Goal: Find specific page/section: Find specific page/section

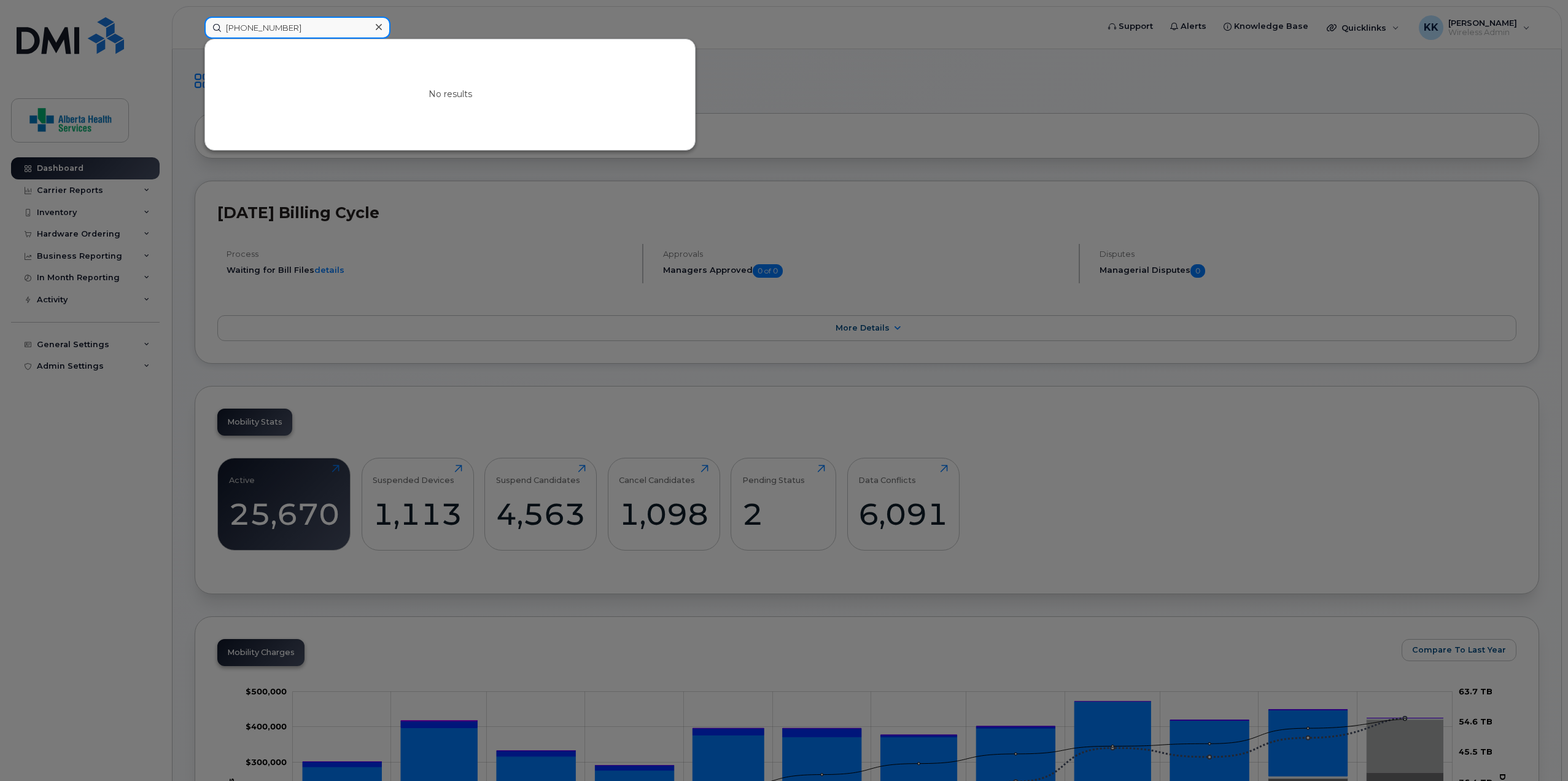
drag, startPoint x: 342, startPoint y: 28, endPoint x: 184, endPoint y: 32, distance: 158.1
click at [194, 35] on div "403-828-4800 No results" at bounding box center [647, 27] width 905 height 22
paste input "587-779-359"
click at [509, 21] on div at bounding box center [784, 390] width 1568 height 781
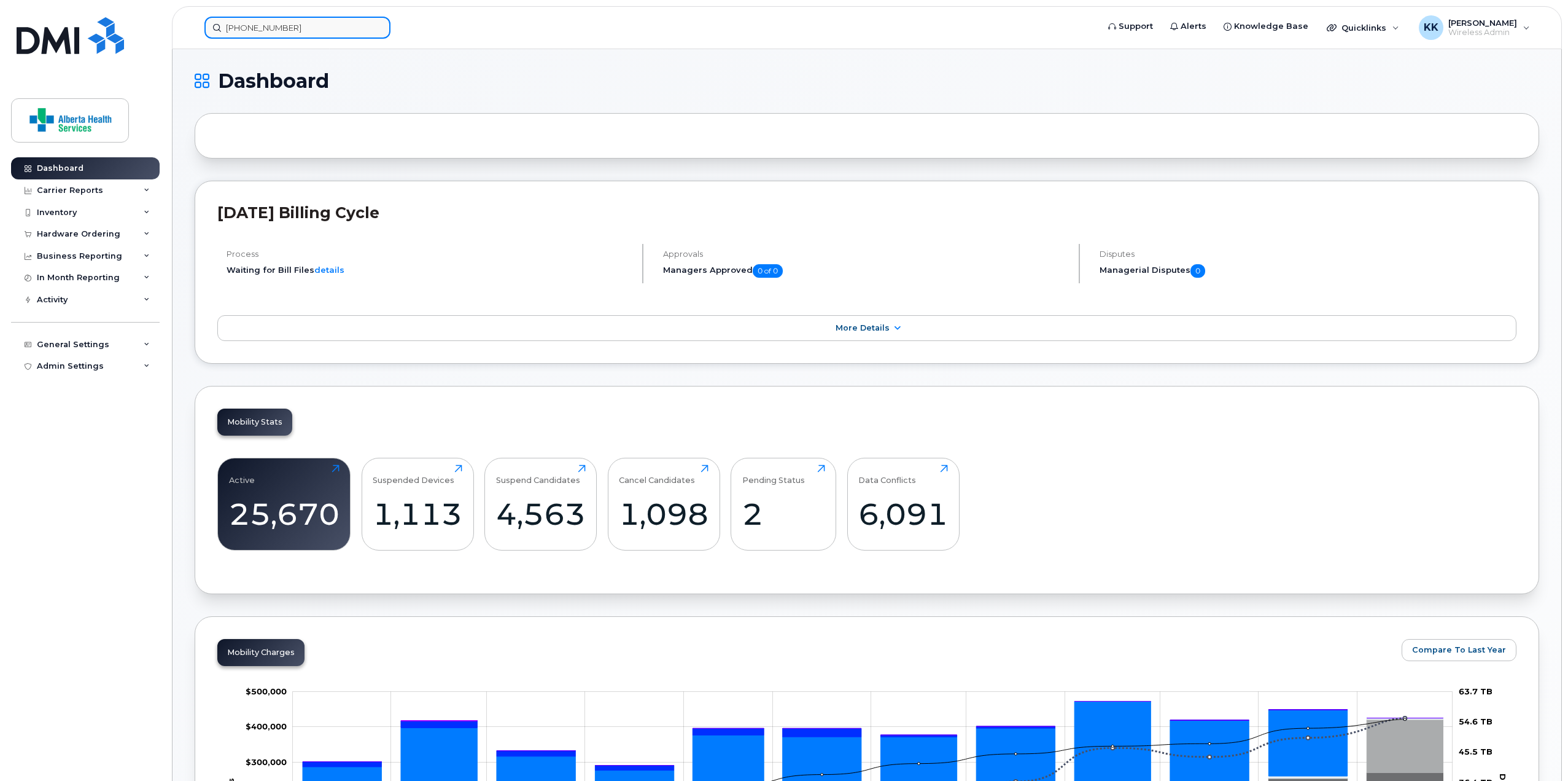
click at [306, 29] on input "587-779-3590" at bounding box center [297, 27] width 186 height 22
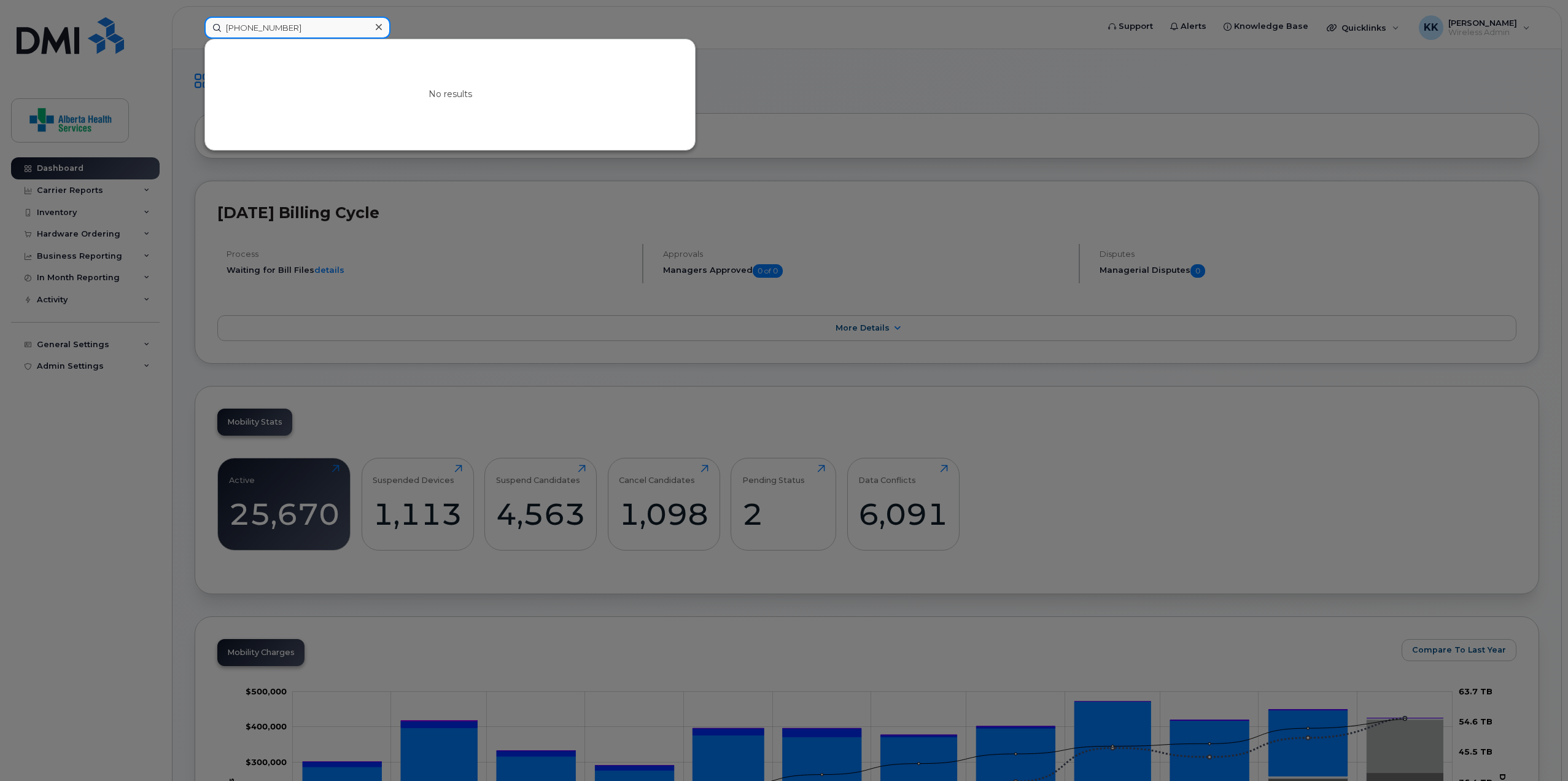
drag, startPoint x: 265, startPoint y: 25, endPoint x: 130, endPoint y: 26, distance: 135.0
click at [194, 25] on div "587-779-3590 No results" at bounding box center [647, 27] width 905 height 22
paste input "403-393-0637"
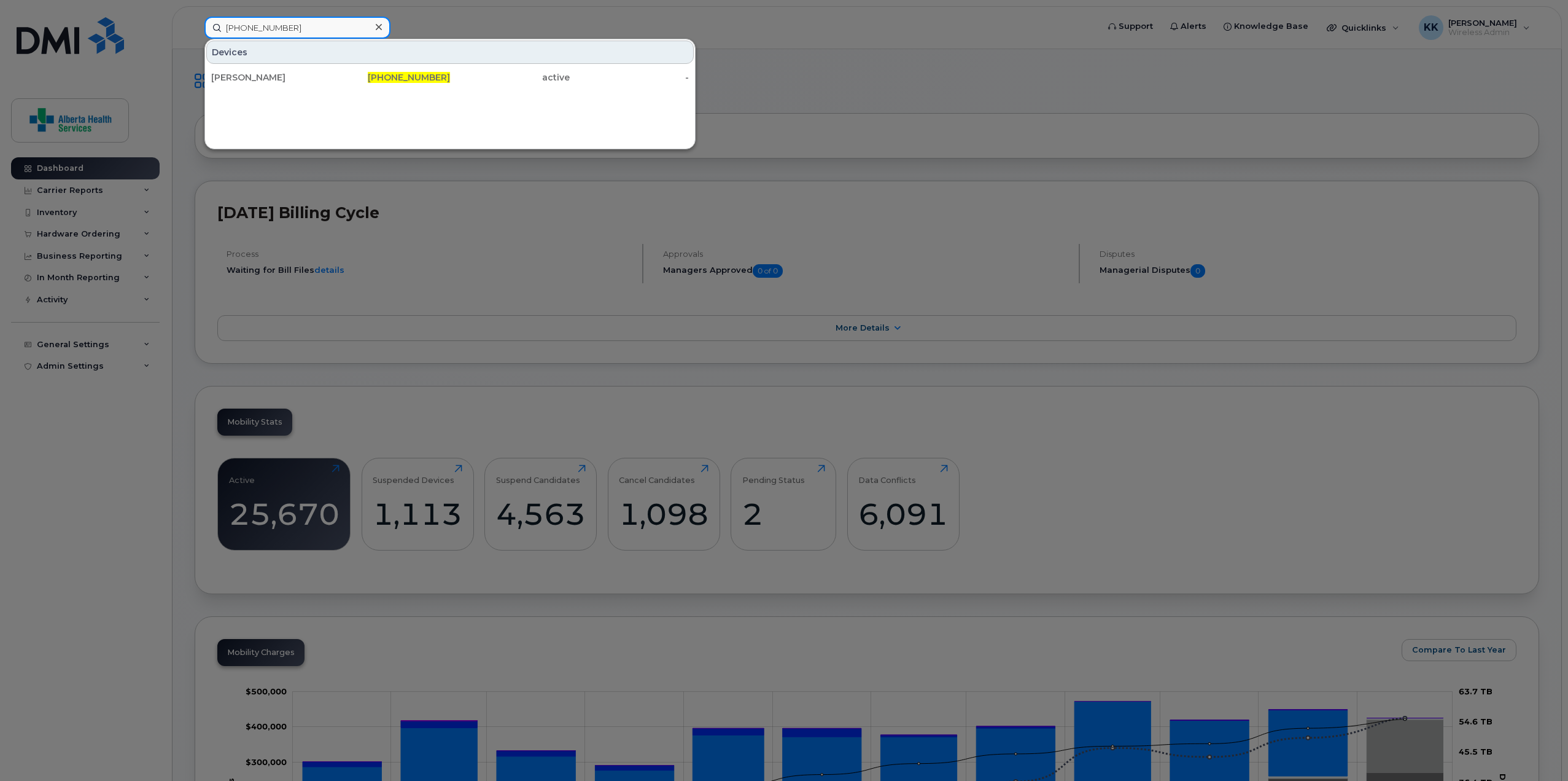
type input "403-393-0637"
click at [237, 70] on div "Jennifer Brockmann" at bounding box center [271, 77] width 120 height 22
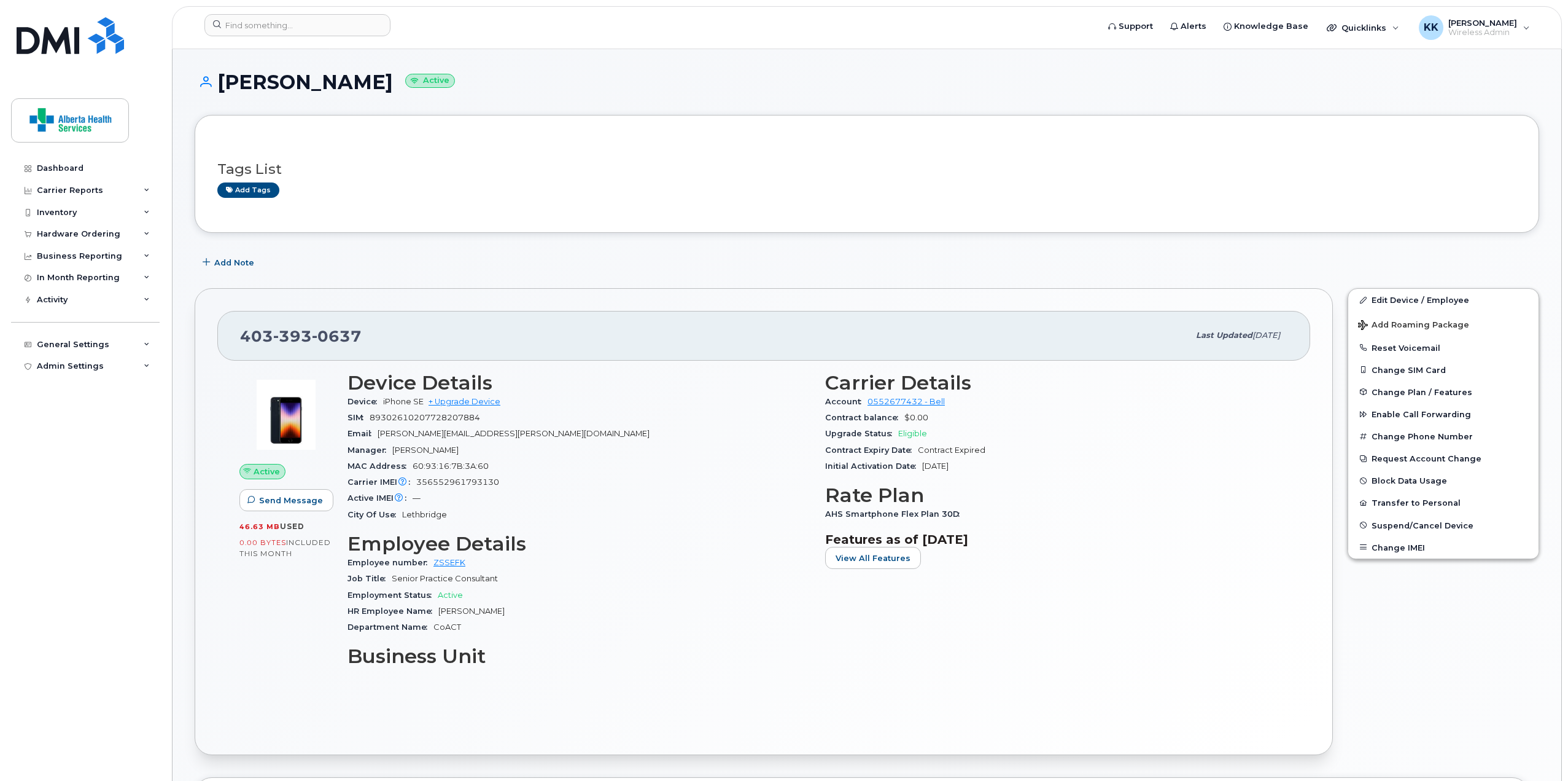
click at [595, 544] on h3 "Employee Details" at bounding box center [579, 543] width 463 height 22
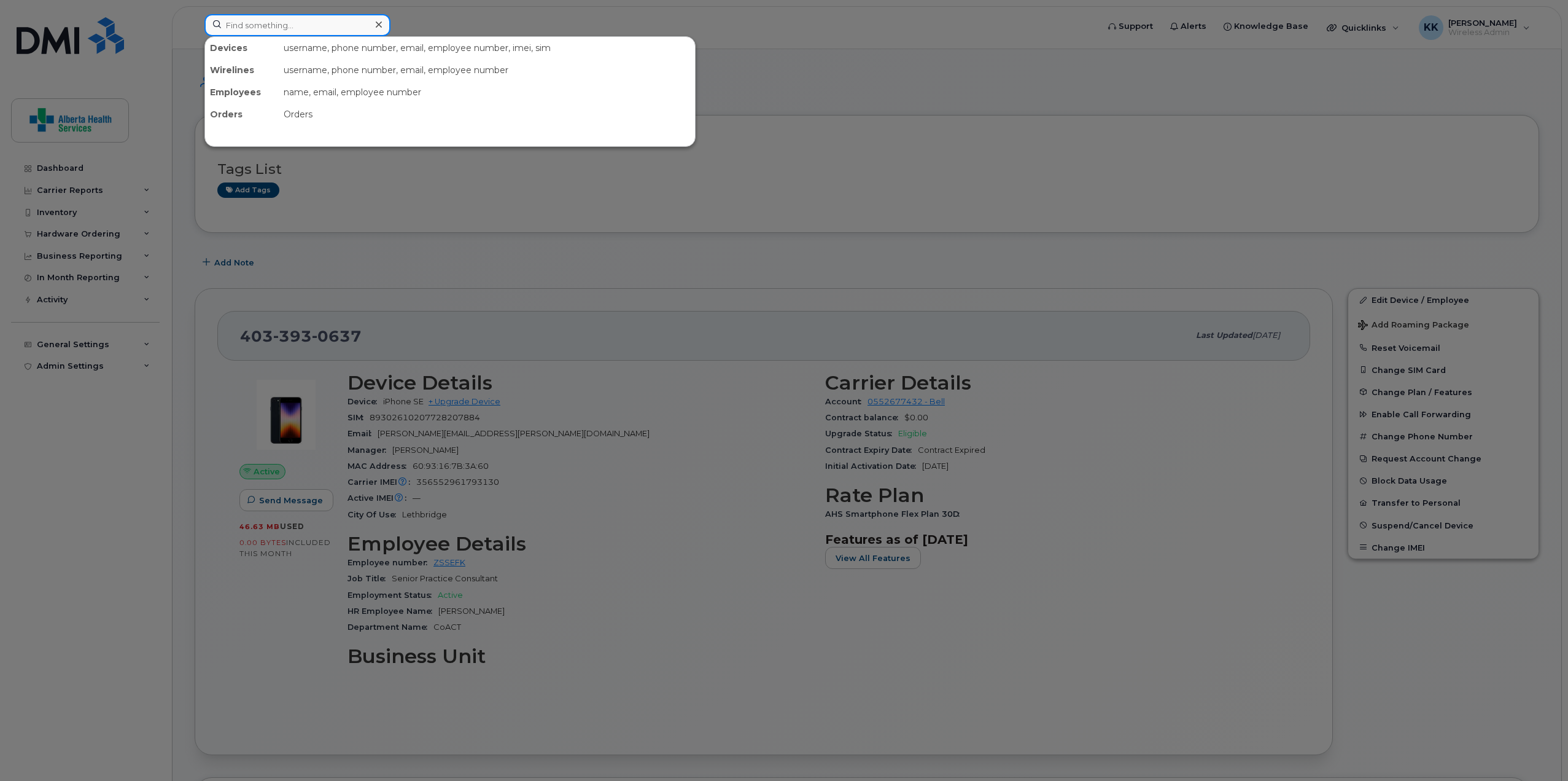
click at [299, 27] on input at bounding box center [297, 25] width 186 height 22
paste input "403-393-0637"
click at [305, 25] on input "403-393-0637" at bounding box center [297, 25] width 186 height 22
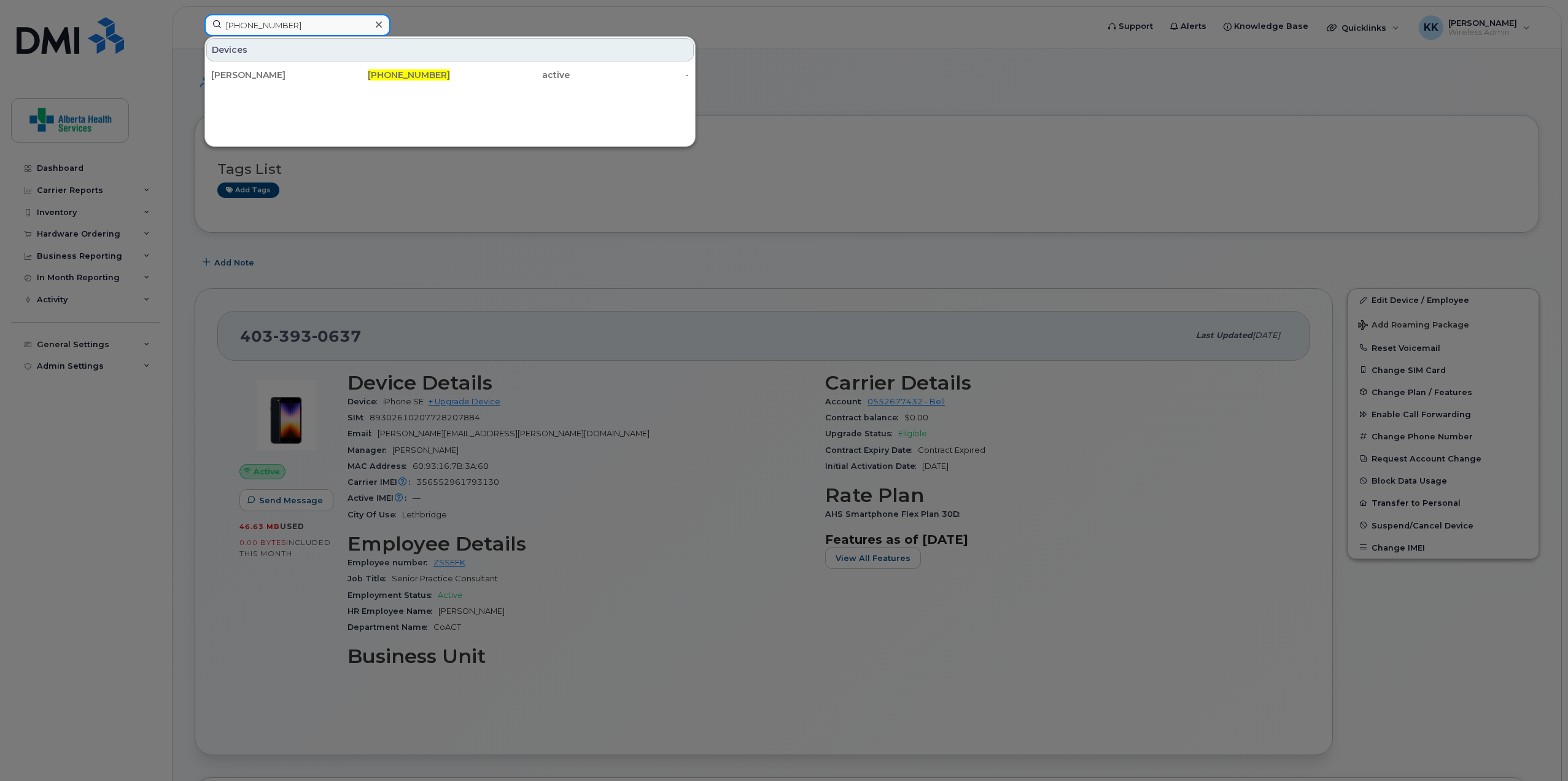
type input "403-393-0637"
click at [630, 552] on div at bounding box center [784, 390] width 1568 height 781
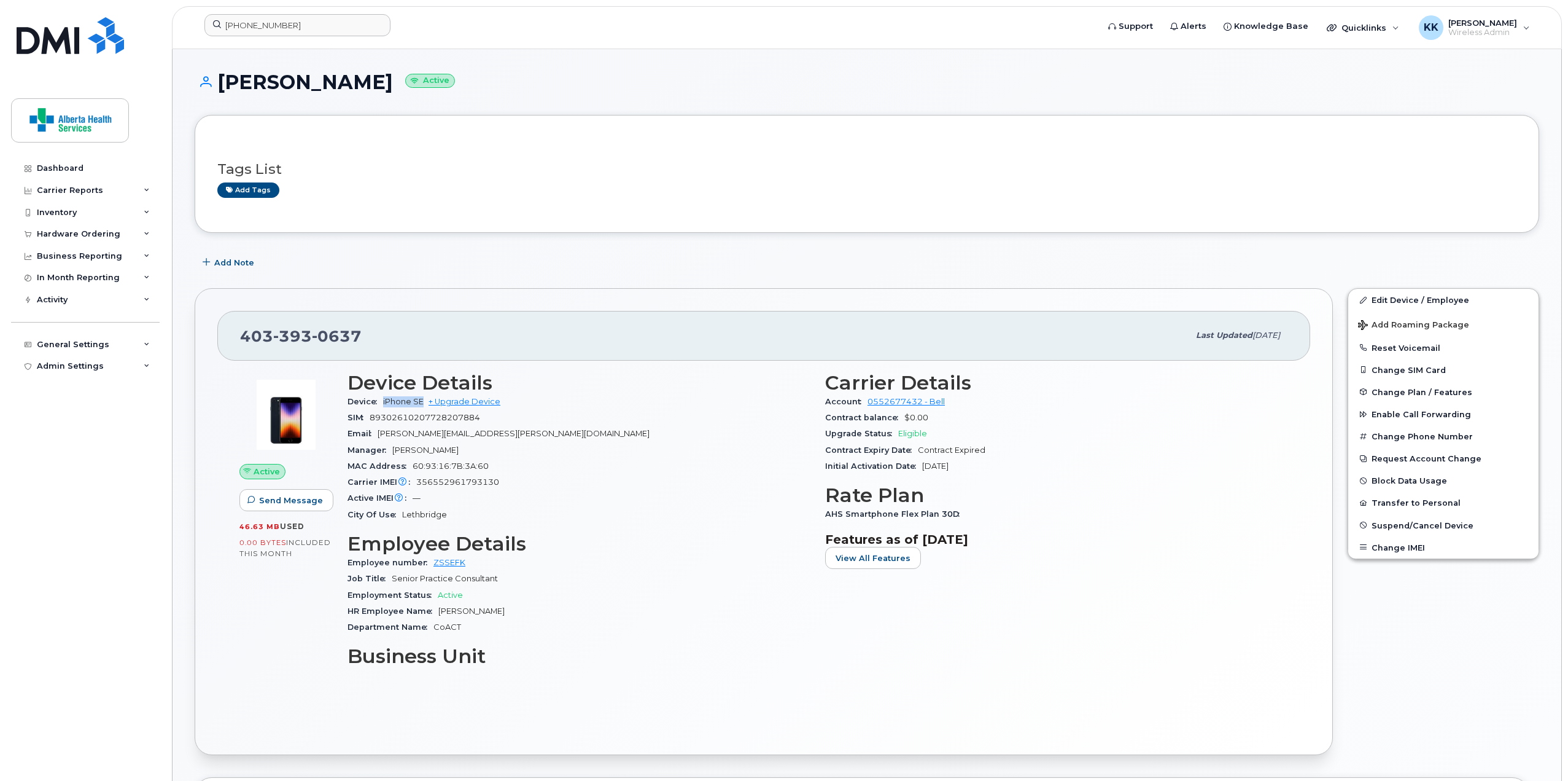
drag, startPoint x: 424, startPoint y: 403, endPoint x: 384, endPoint y: 403, distance: 40.0
click at [384, 403] on span "iPhone SE" at bounding box center [403, 401] width 41 height 9
copy span "iPhone SE"
click at [521, 435] on span "Jennifer.Brockmann@albertahealthservices.ca" at bounding box center [513, 433] width 272 height 9
click at [302, 332] on span "393" at bounding box center [293, 336] width 39 height 19
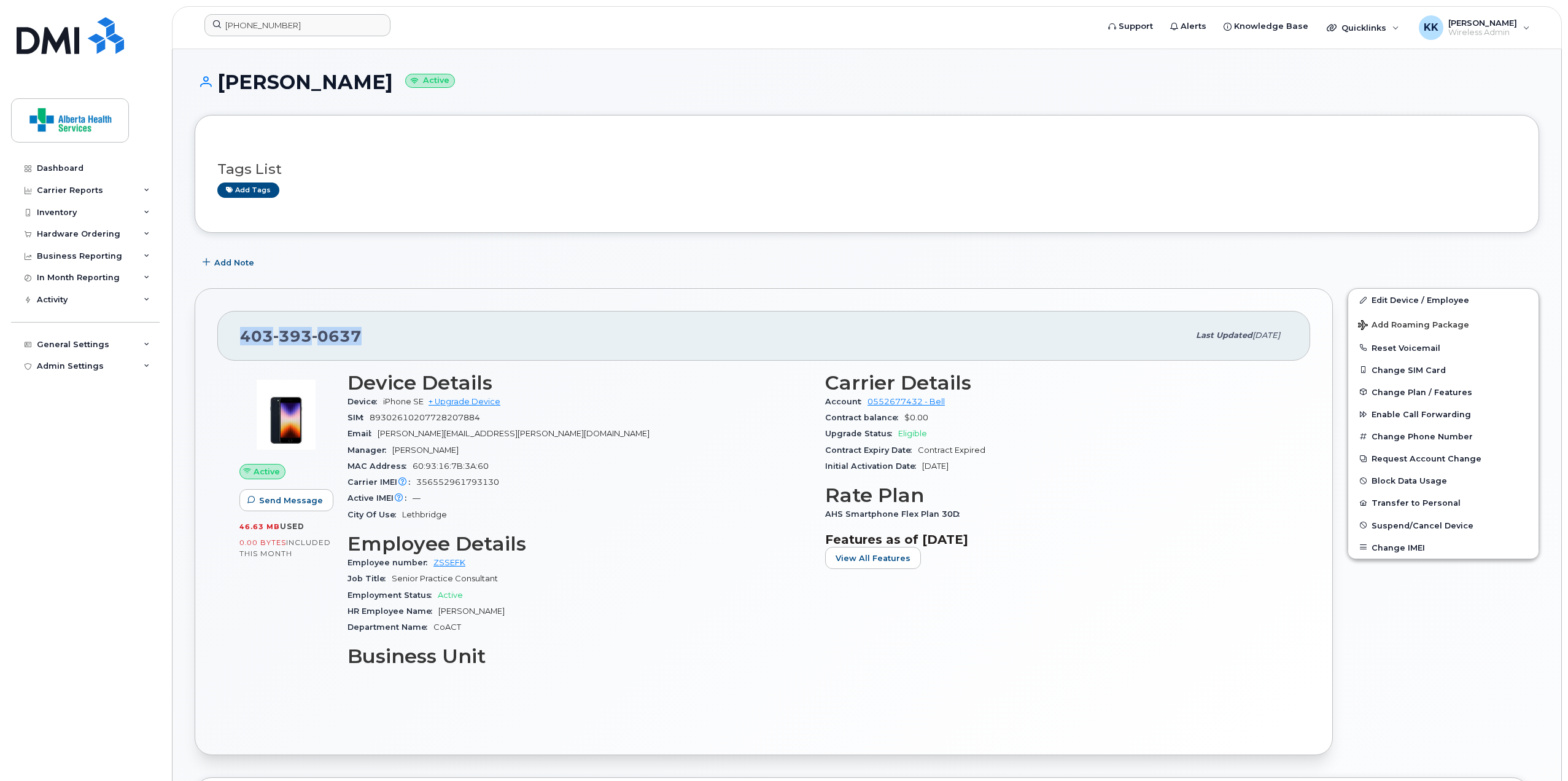
click at [302, 332] on span "393" at bounding box center [293, 336] width 39 height 19
copy span "403 393 0637"
click at [312, 340] on span "0637" at bounding box center [337, 336] width 49 height 19
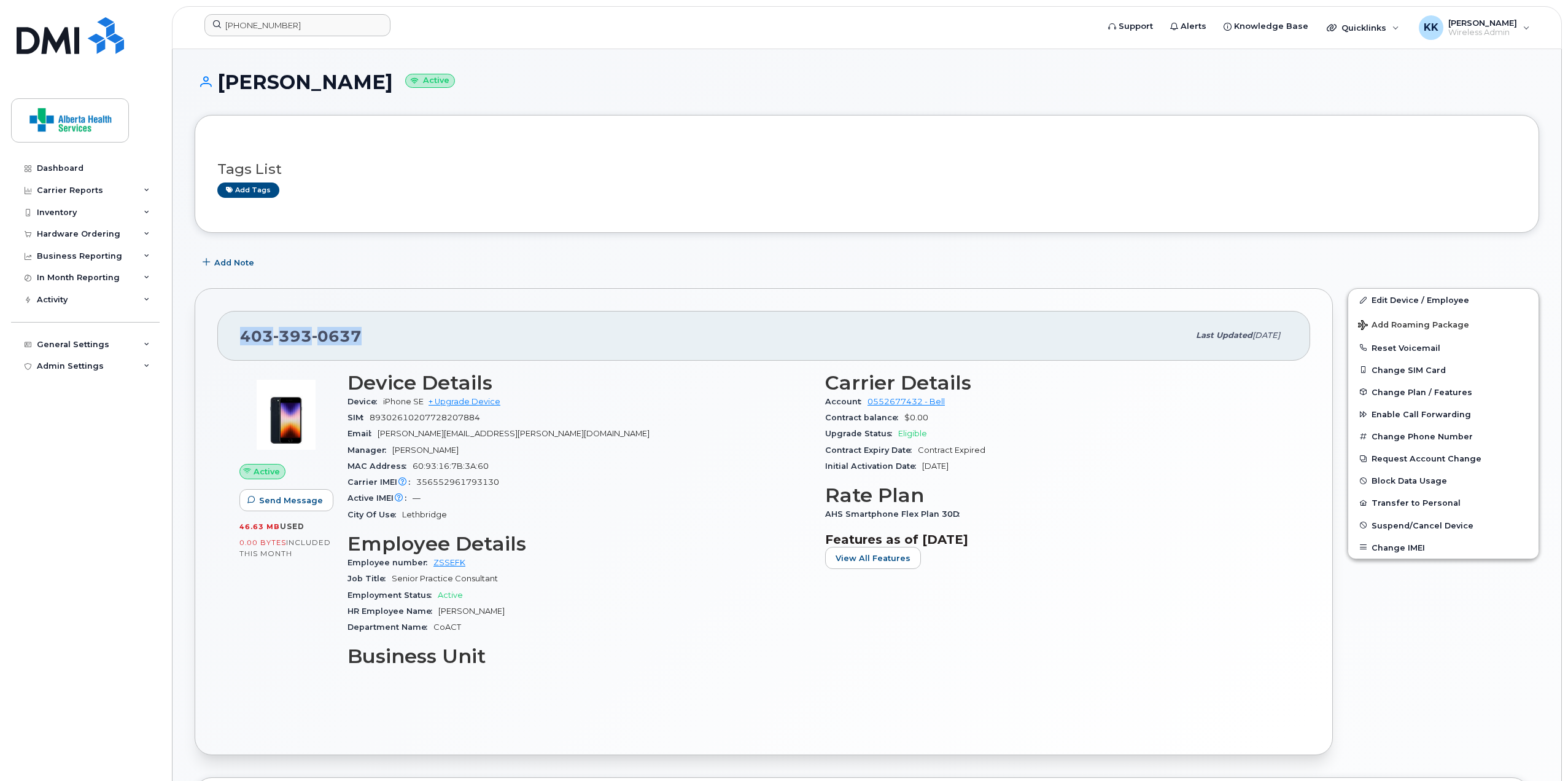
click at [312, 340] on span "0637" at bounding box center [337, 336] width 49 height 19
click at [312, 340] on span "0637" at bounding box center [337, 336] width 49 height 19
copy span "403 393 0637"
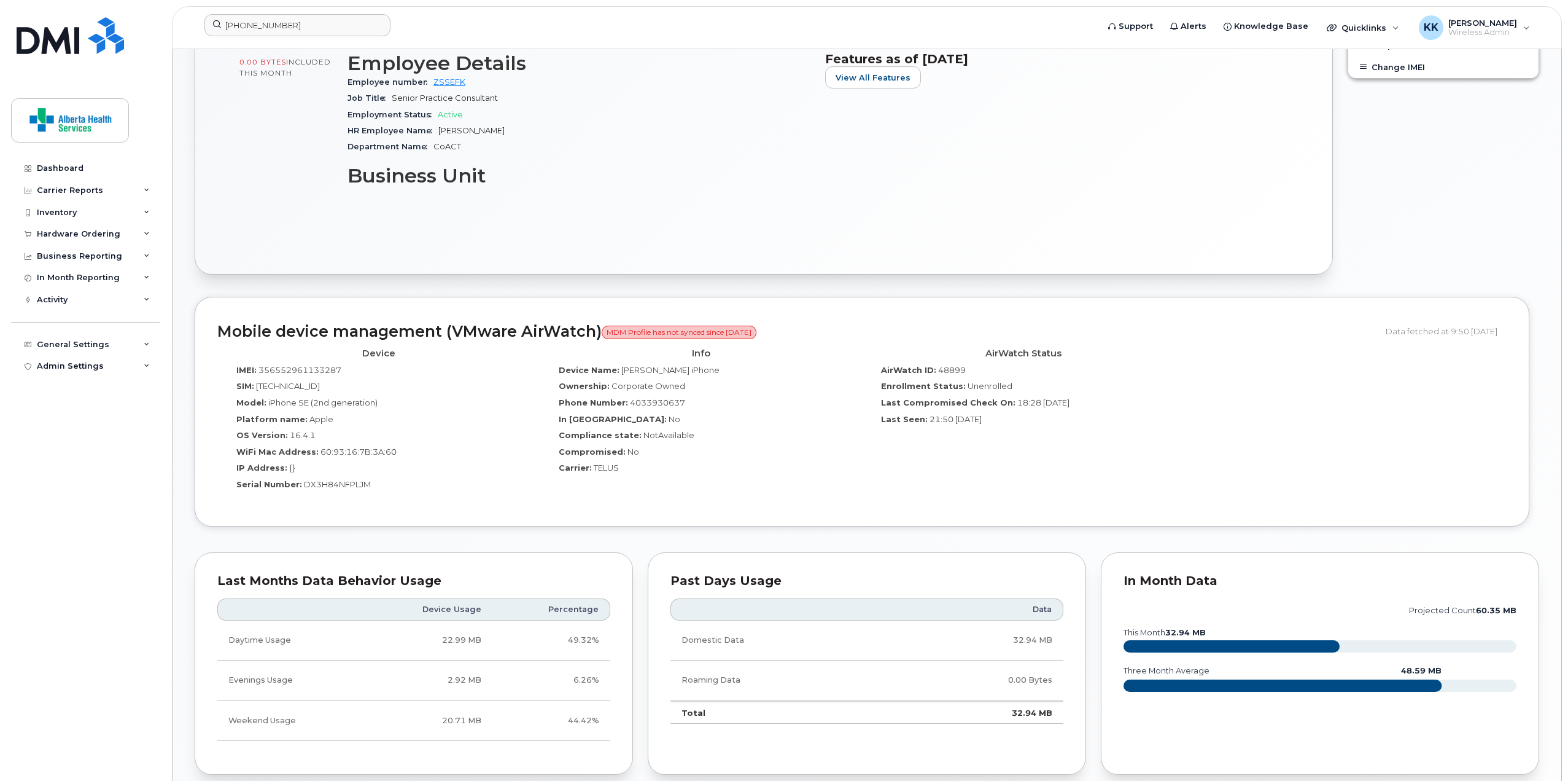
scroll to position [491, 0]
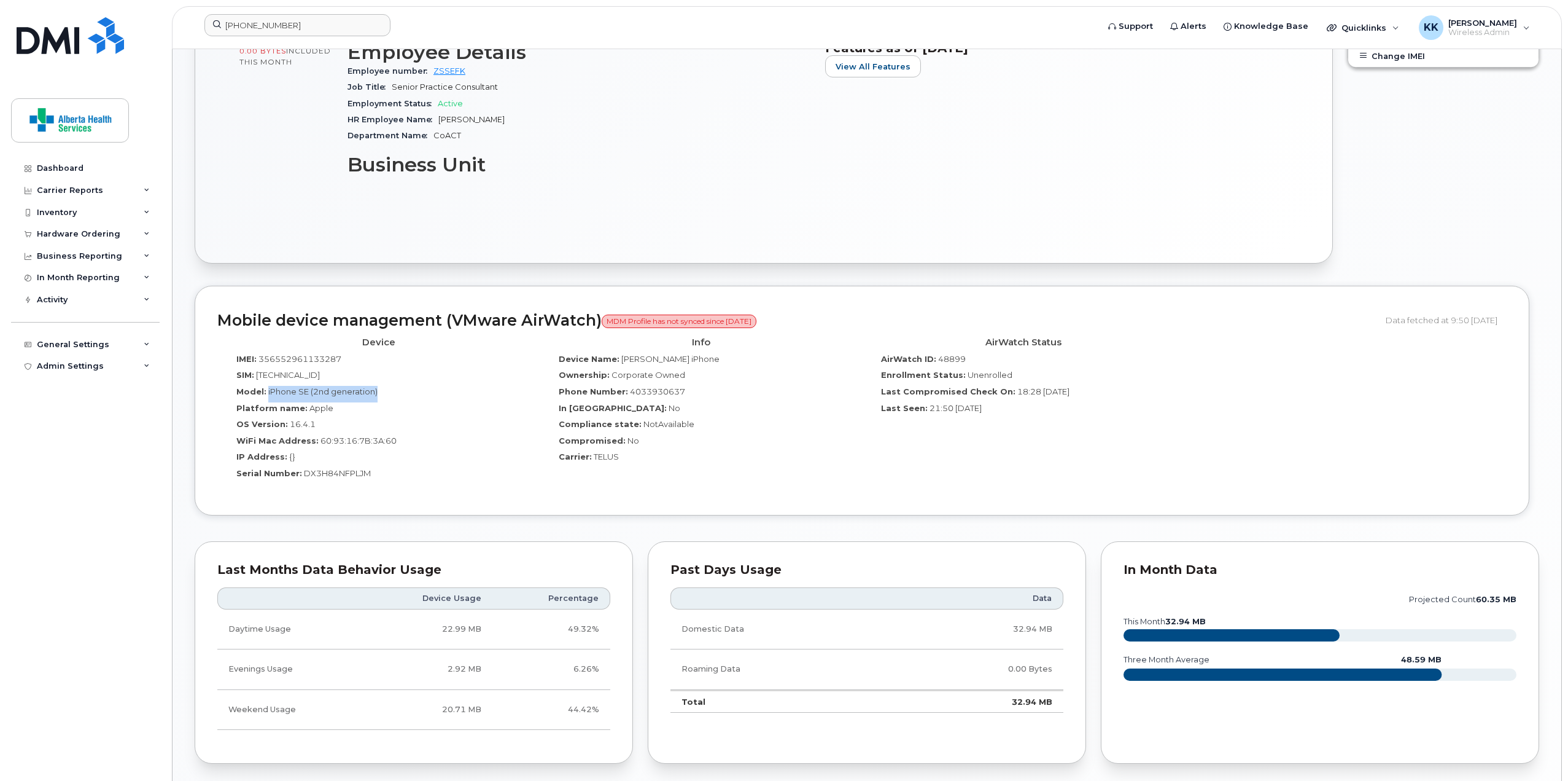
drag, startPoint x: 389, startPoint y: 393, endPoint x: 267, endPoint y: 391, distance: 122.0
click at [267, 391] on div "Model: iPhone SE (2nd generation)" at bounding box center [378, 394] width 304 height 17
copy span "iPhone SE (2nd generation)"
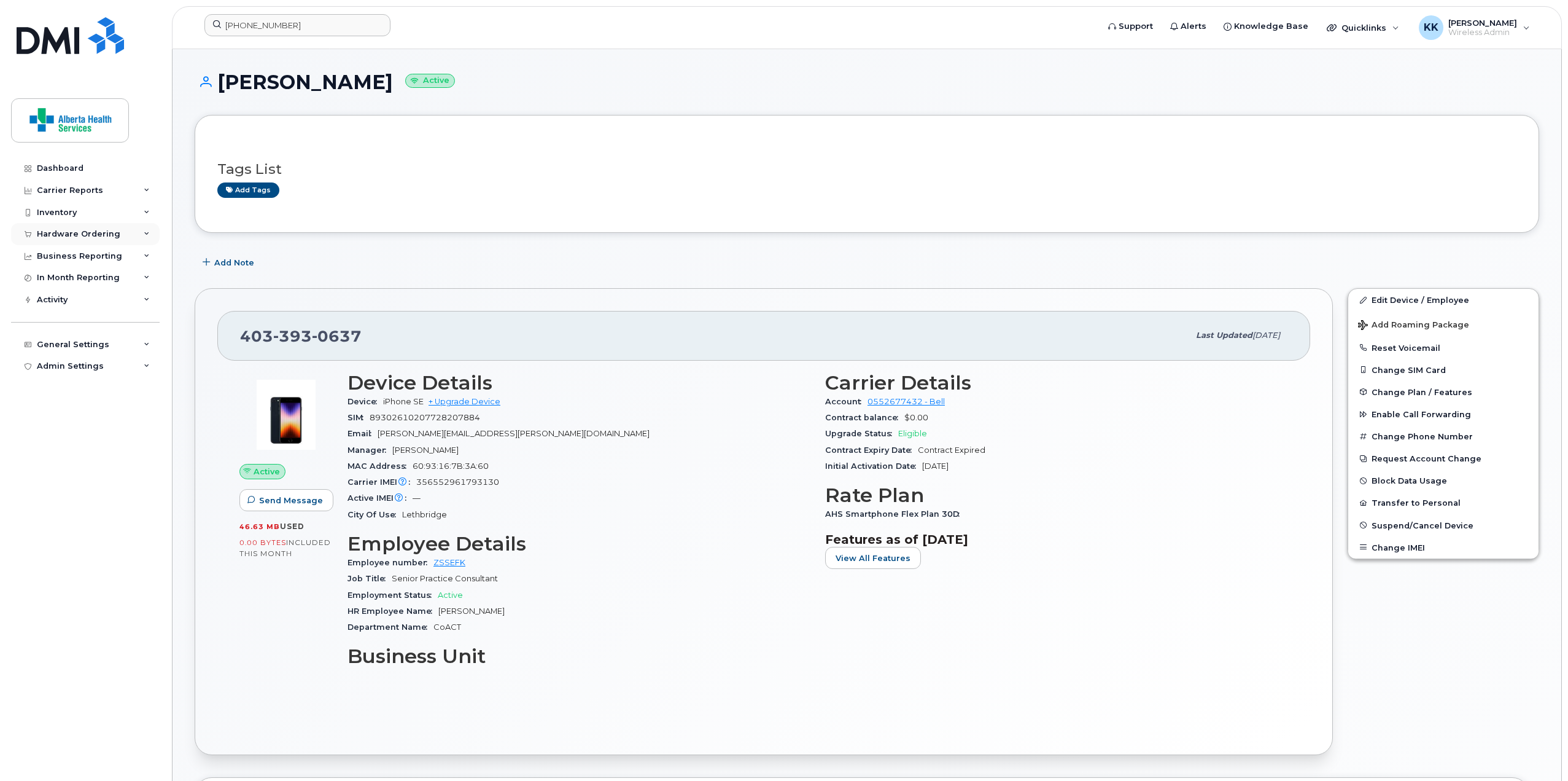
click at [99, 232] on div "Hardware Ordering" at bounding box center [78, 234] width 84 height 10
click at [66, 259] on div "Overview" at bounding box center [62, 257] width 40 height 11
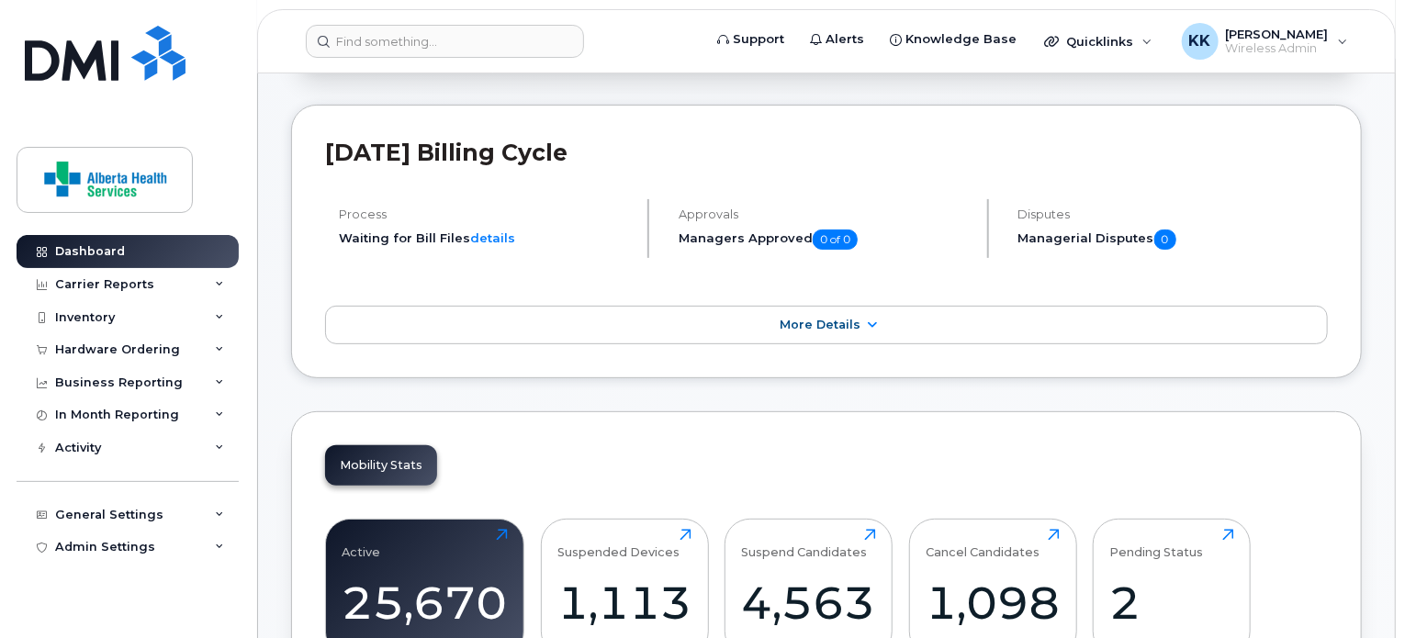
scroll to position [237, 0]
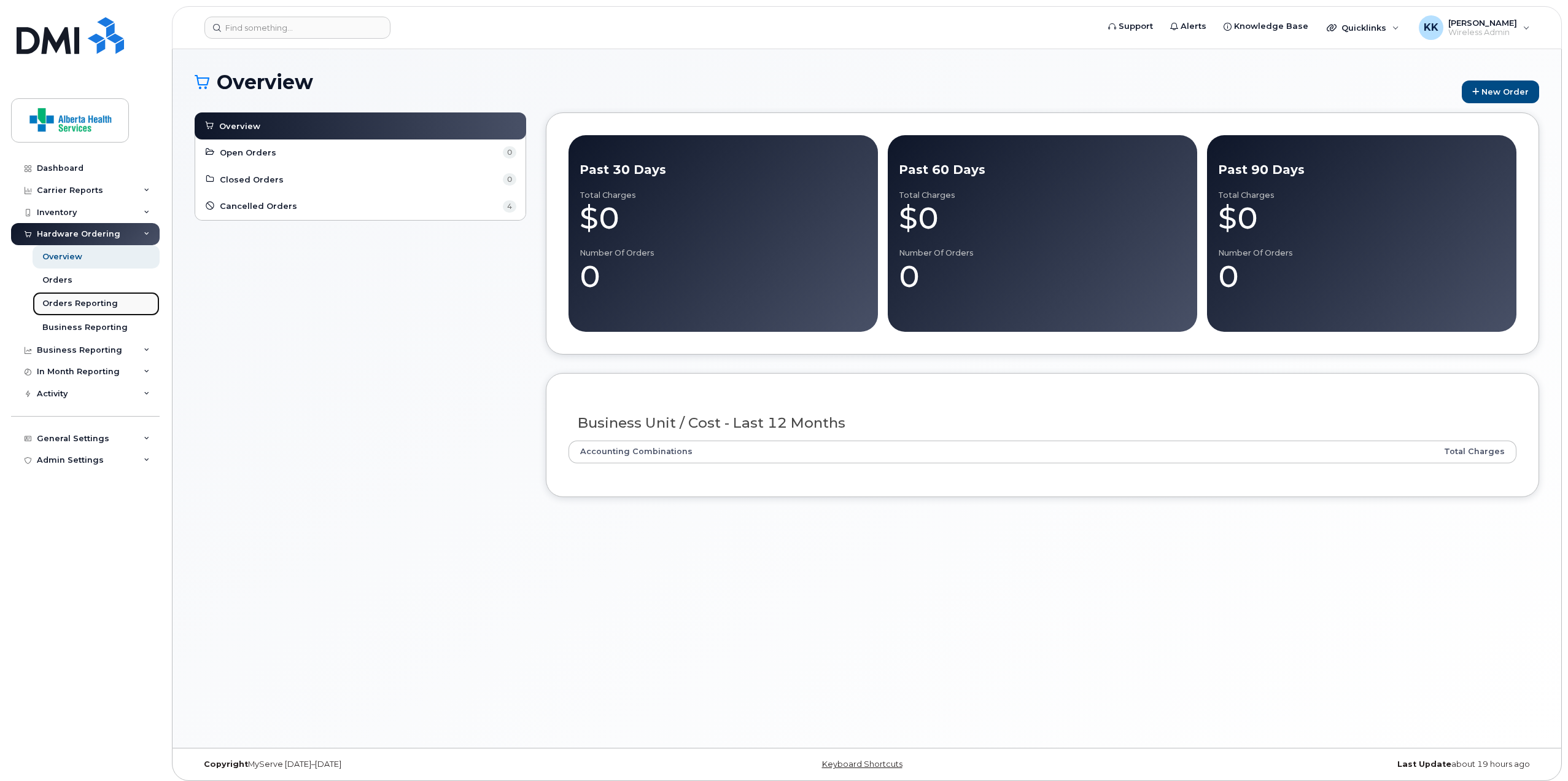
click at [74, 298] on div "Orders Reporting" at bounding box center [80, 304] width 76 height 11
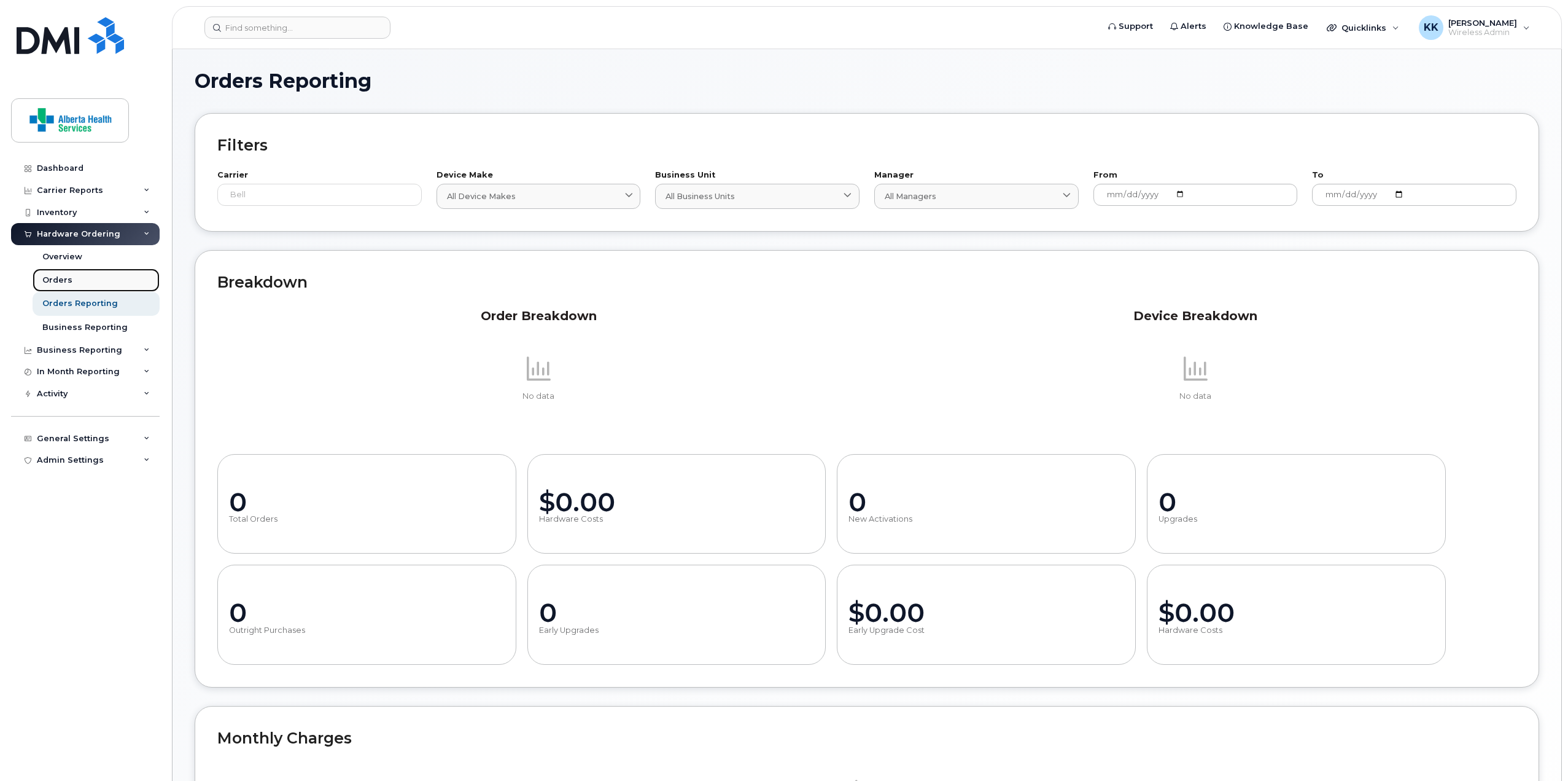
click at [82, 275] on link "Orders" at bounding box center [96, 280] width 127 height 23
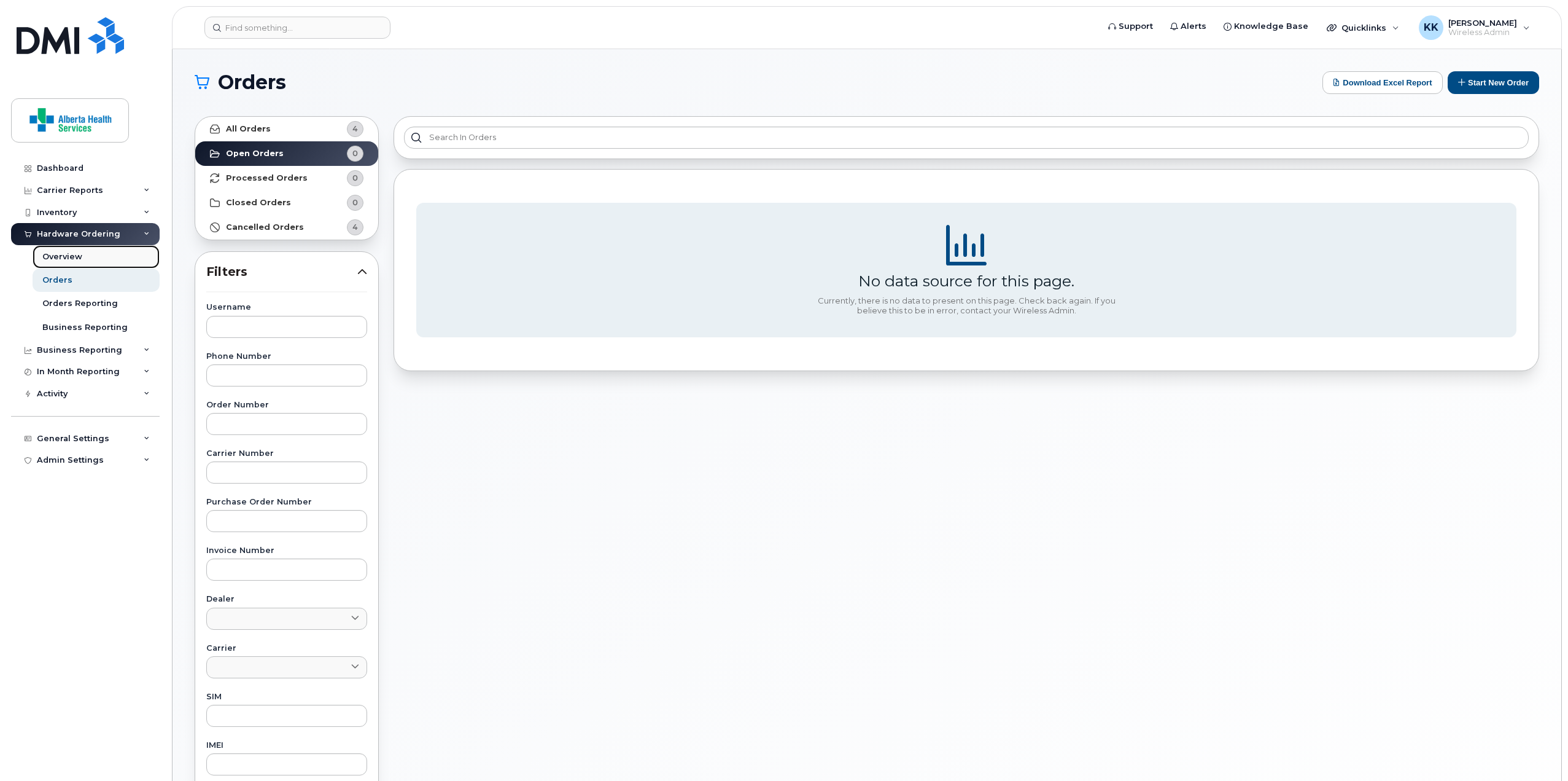
click at [119, 253] on link "Overview" at bounding box center [96, 257] width 127 height 23
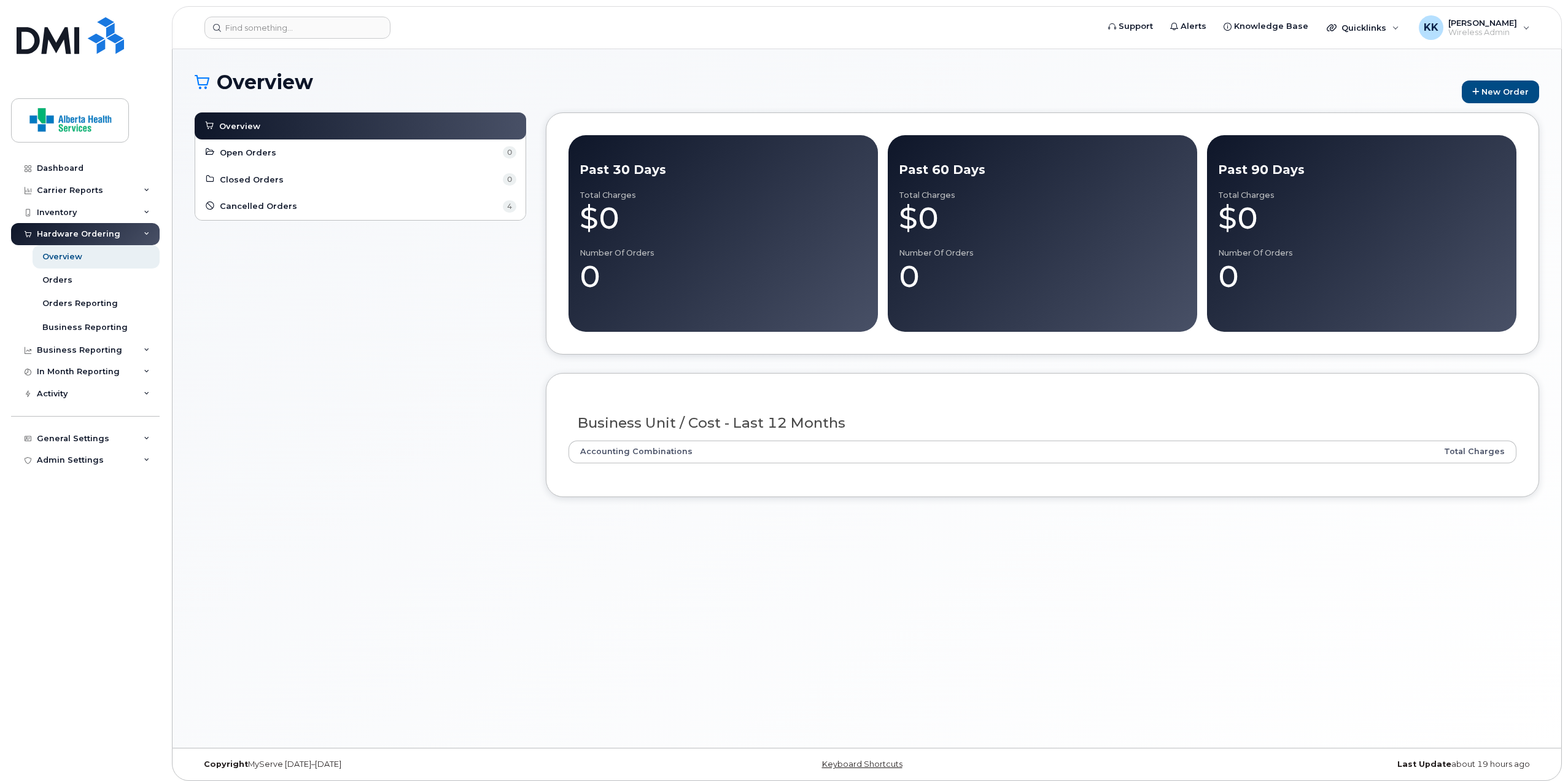
click at [106, 231] on div "Hardware Ordering" at bounding box center [78, 234] width 84 height 10
click at [106, 231] on div "Hardware Ordering" at bounding box center [78, 234] width 84 height 10
click at [277, 150] on link "Open Orders 0" at bounding box center [360, 152] width 312 height 15
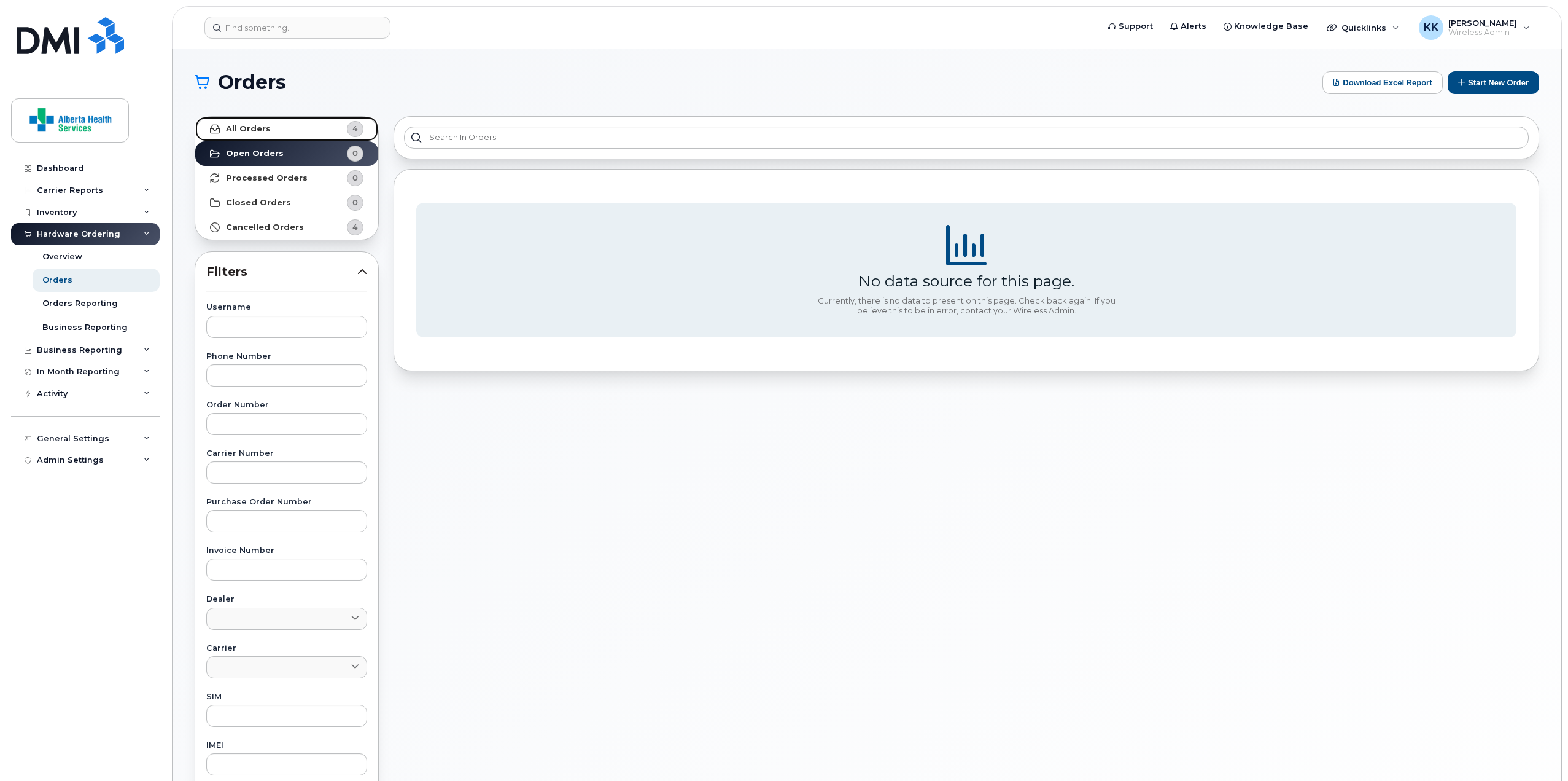
click at [272, 132] on link "All Orders 4" at bounding box center [287, 129] width 183 height 25
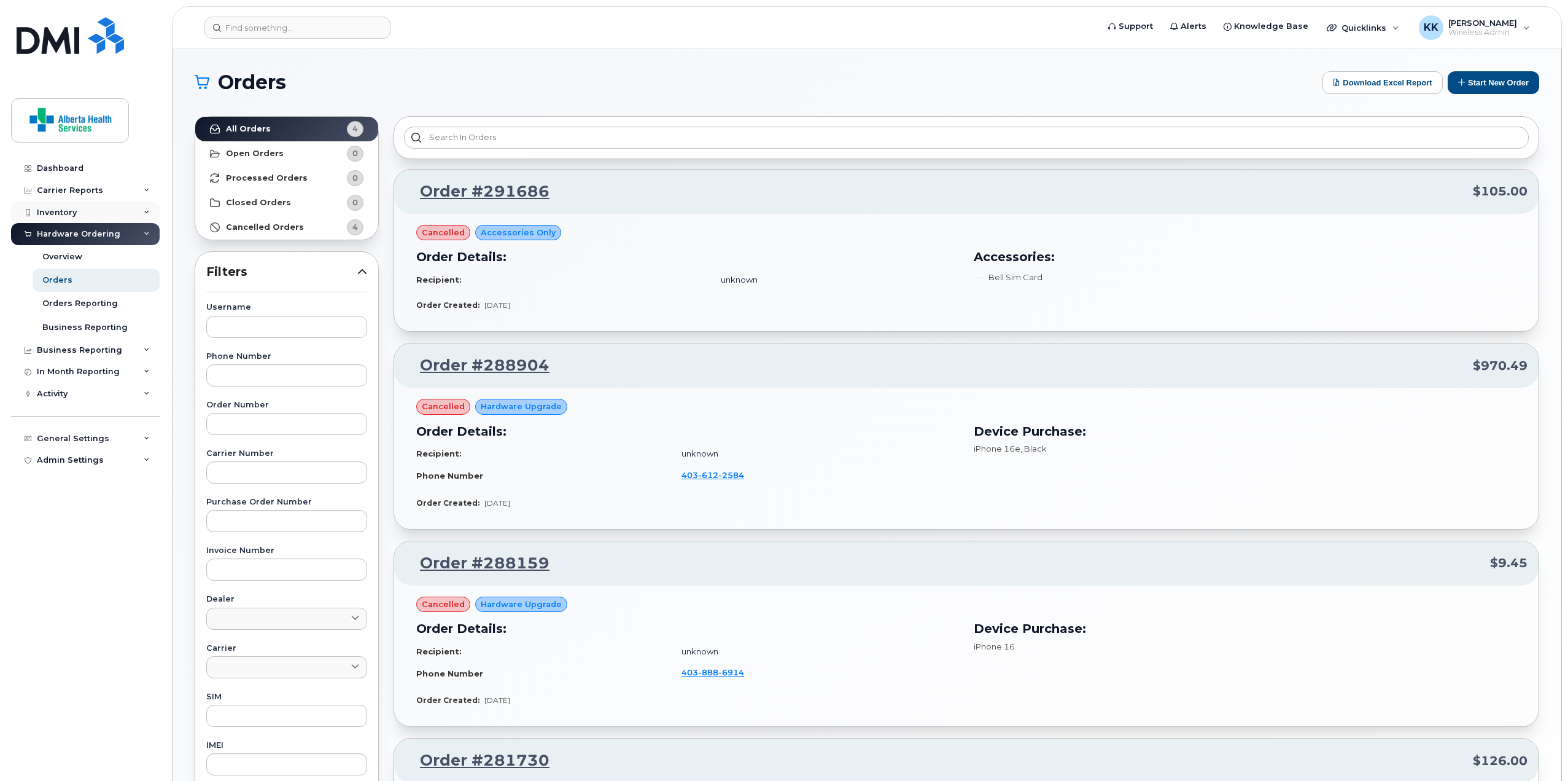
click at [65, 210] on div "Inventory" at bounding box center [57, 212] width 40 height 10
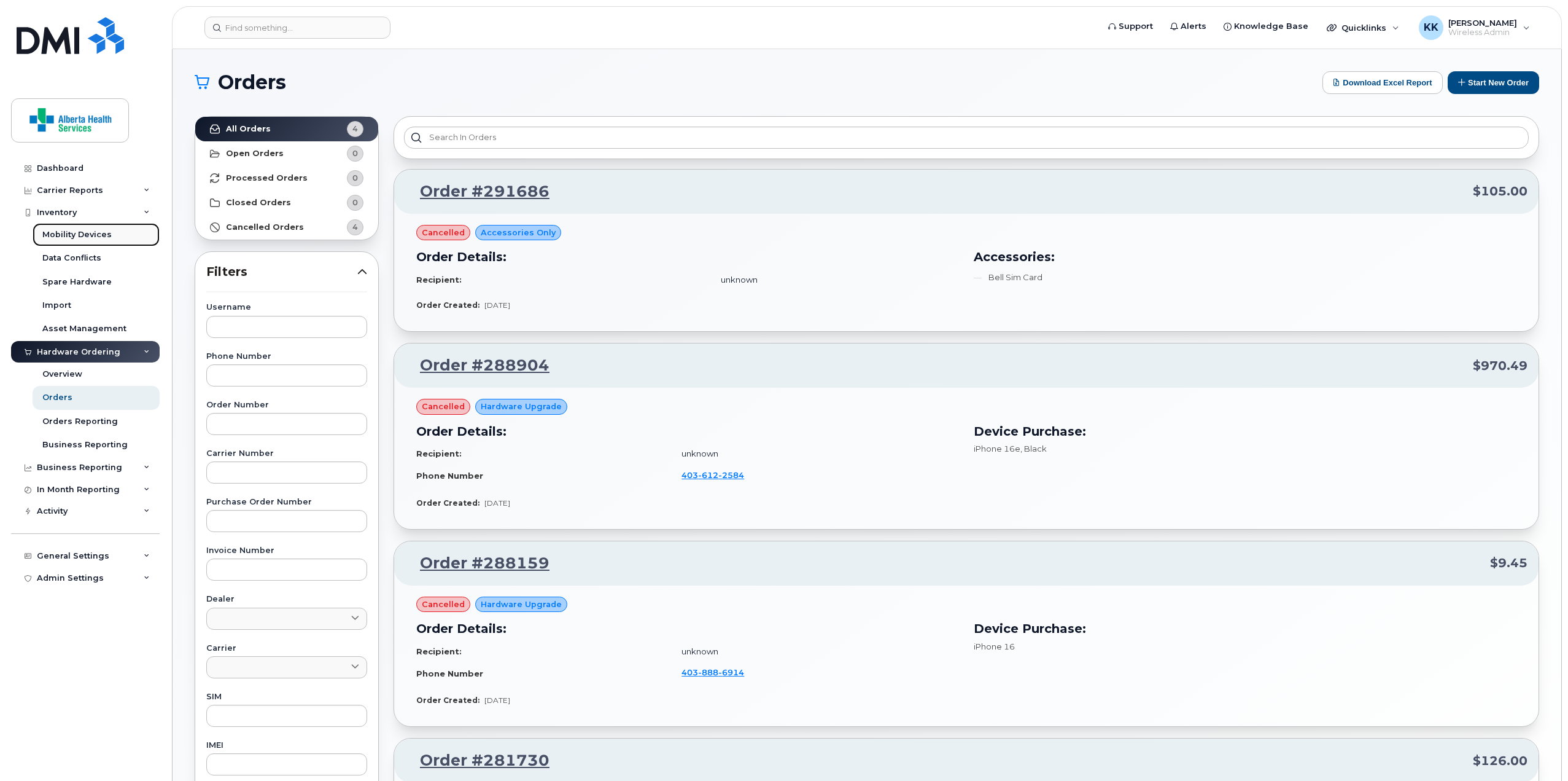
click at [76, 234] on div "Mobility Devices" at bounding box center [77, 235] width 70 height 11
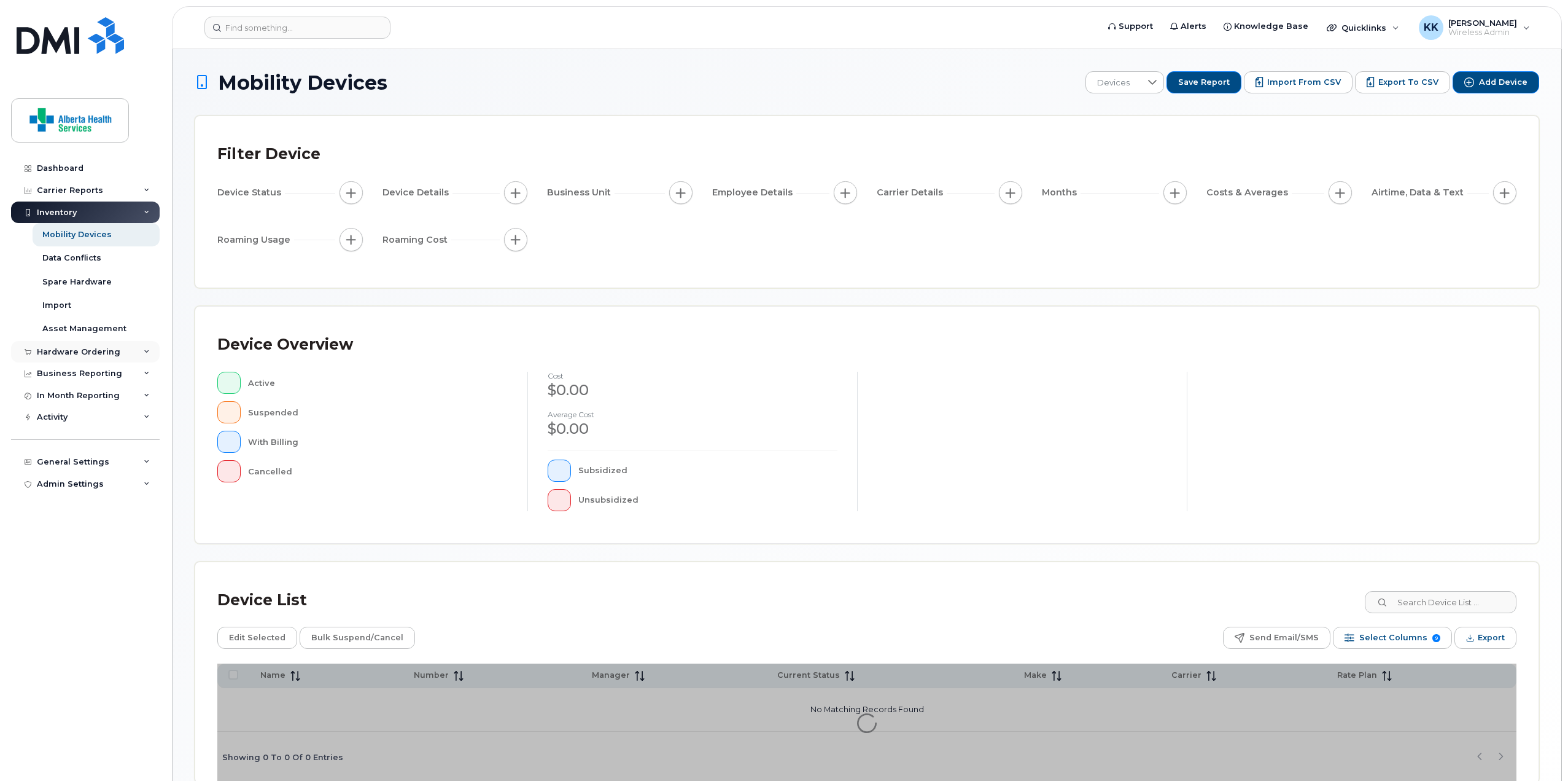
click at [132, 353] on div "Hardware Ordering" at bounding box center [86, 352] width 148 height 22
click at [70, 373] on div "Overview" at bounding box center [62, 374] width 40 height 11
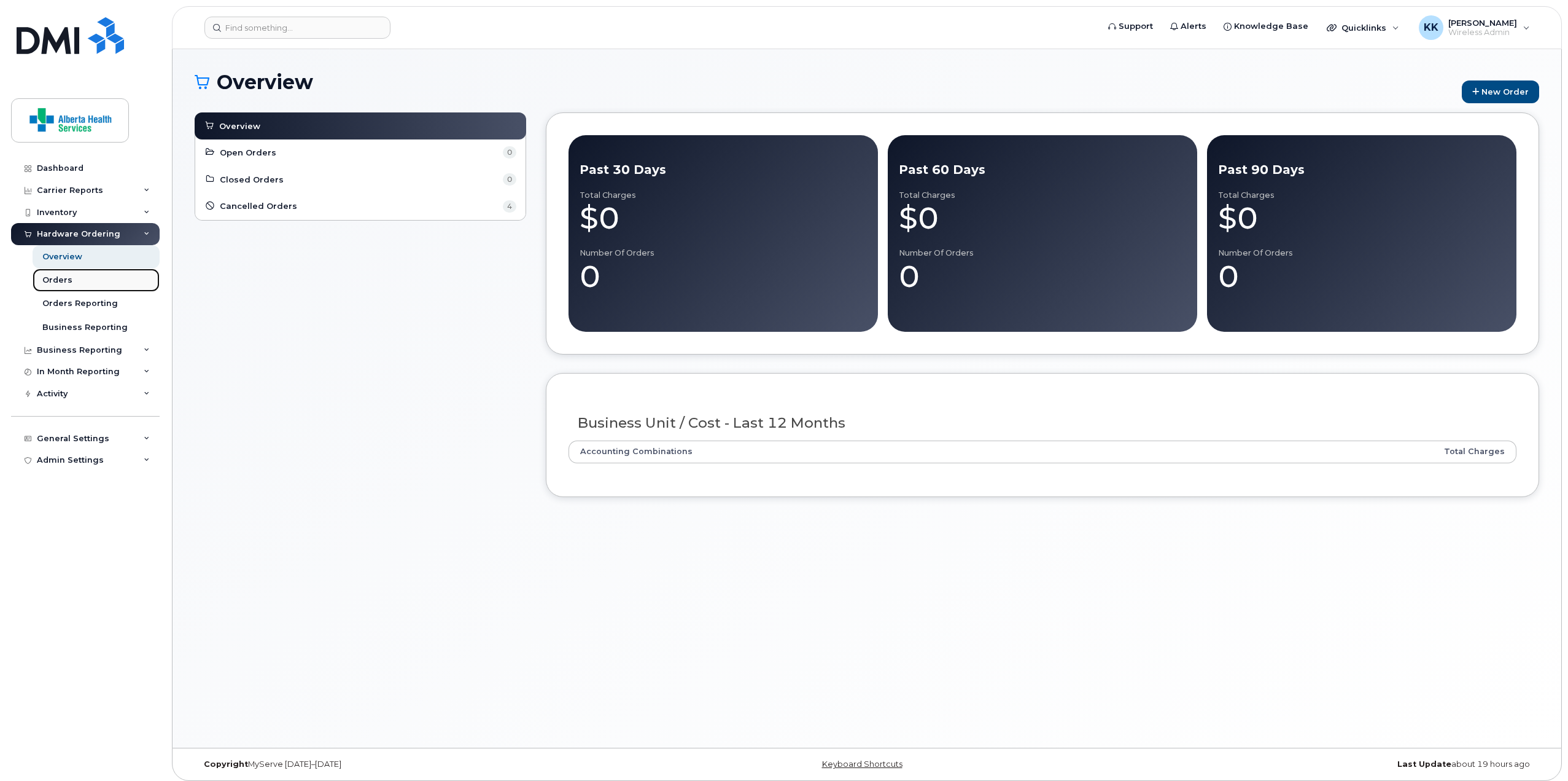
click at [66, 278] on div "Orders" at bounding box center [57, 280] width 30 height 11
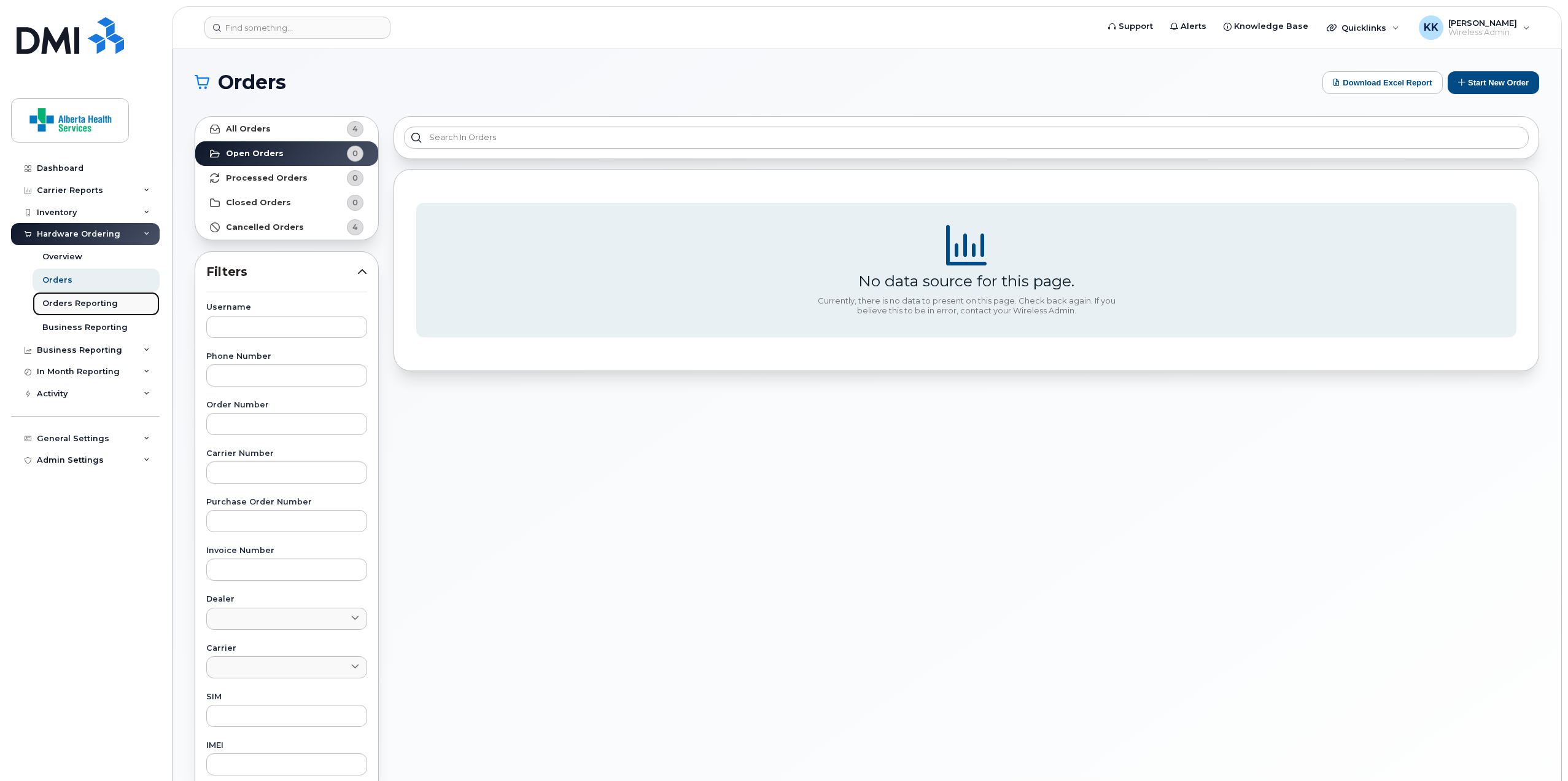
click at [72, 300] on div "Orders Reporting" at bounding box center [80, 304] width 76 height 11
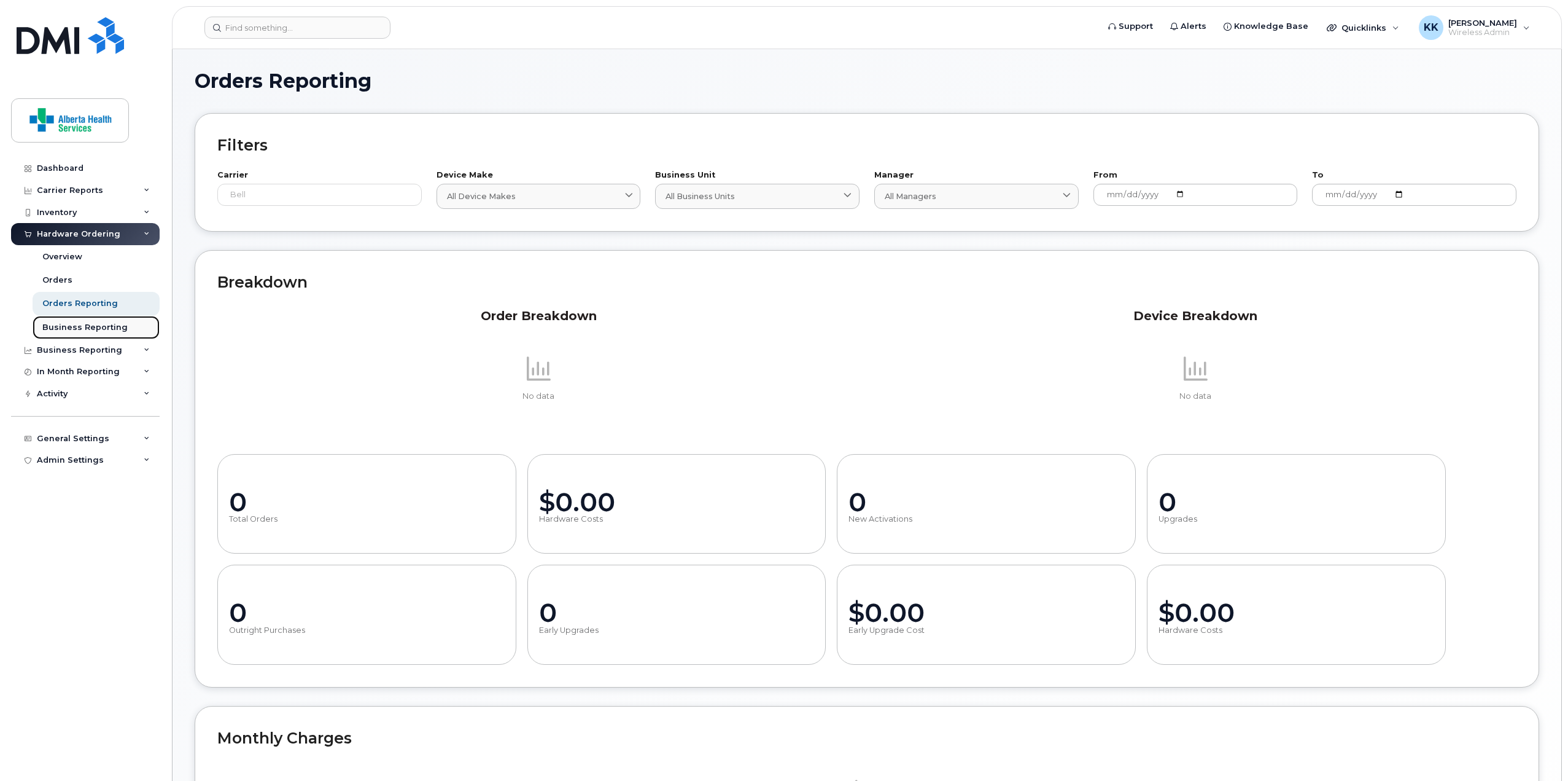
click at [82, 328] on div "Business Reporting" at bounding box center [85, 327] width 86 height 11
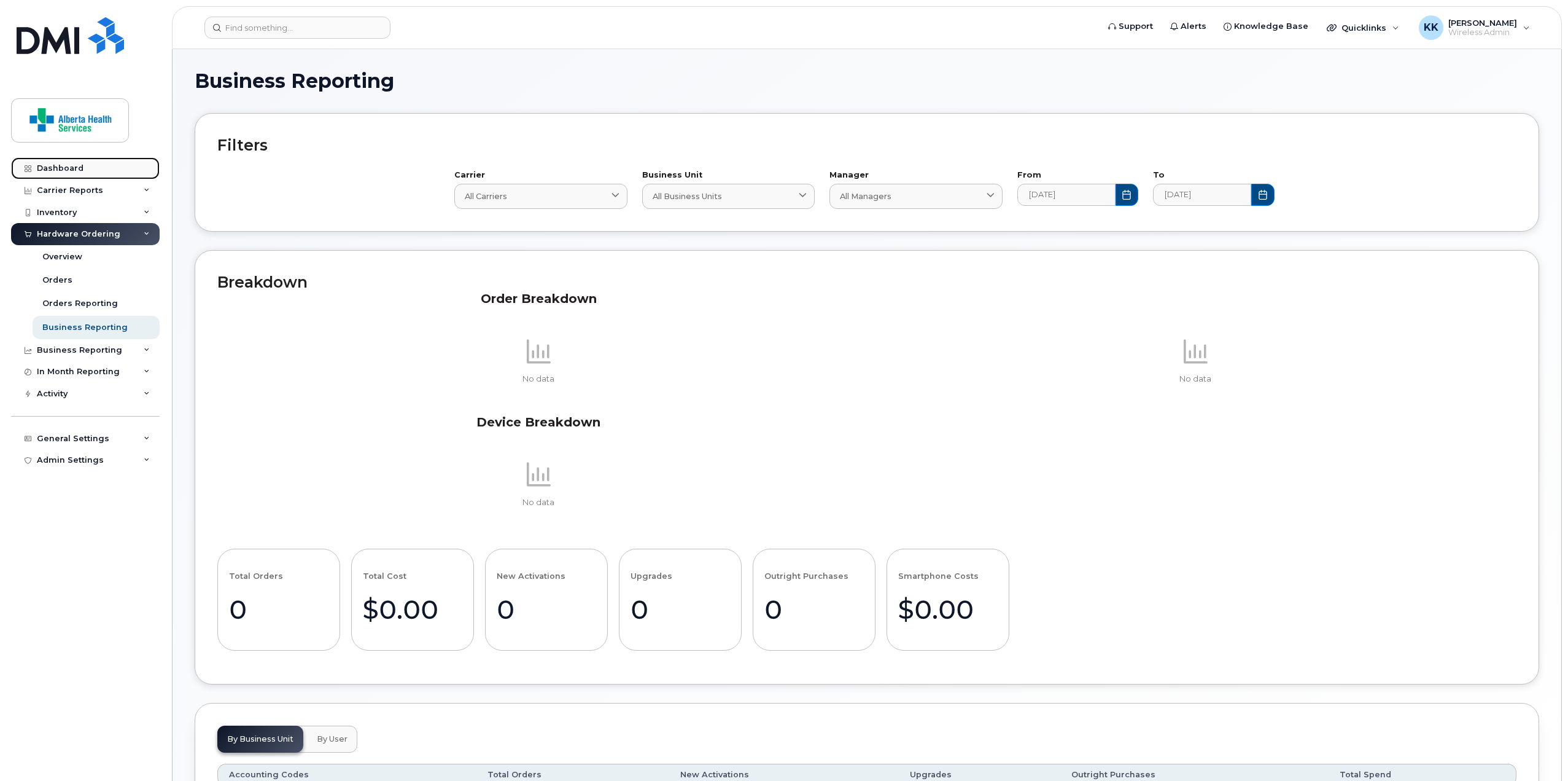
click at [55, 170] on div "Dashboard" at bounding box center [60, 168] width 47 height 10
click at [69, 164] on div "Dashboard" at bounding box center [60, 168] width 47 height 10
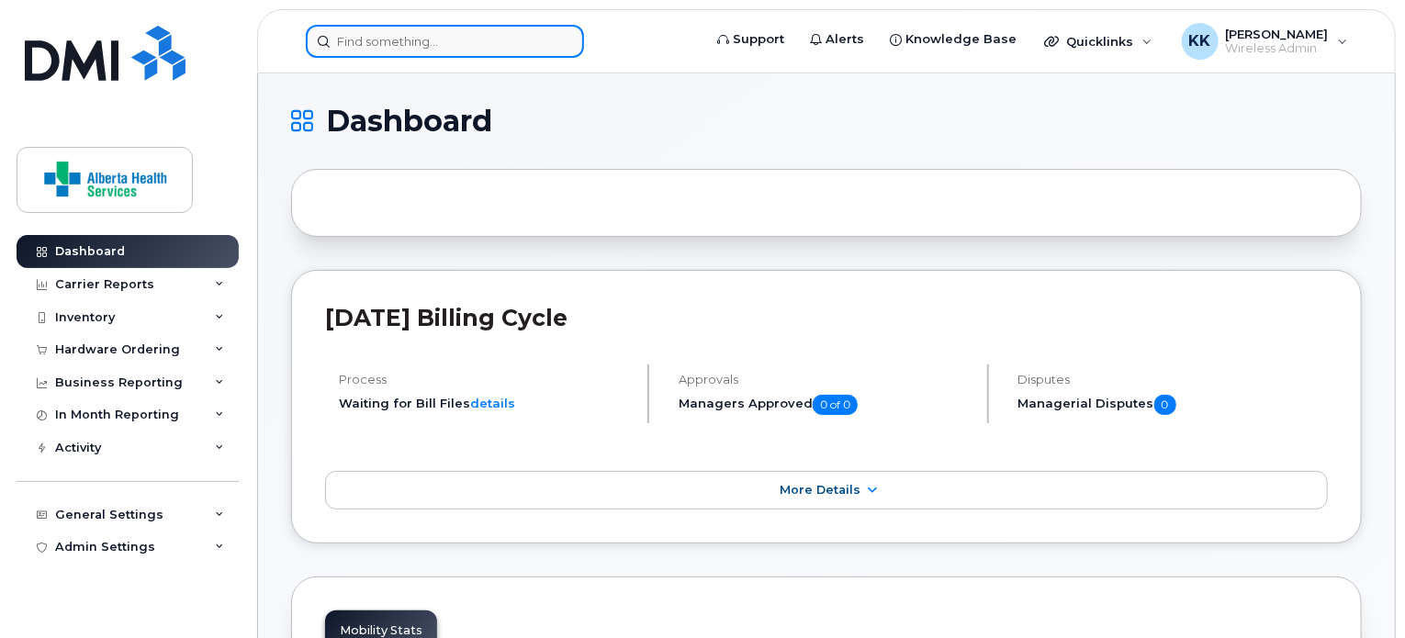
click at [410, 33] on input at bounding box center [445, 41] width 278 height 33
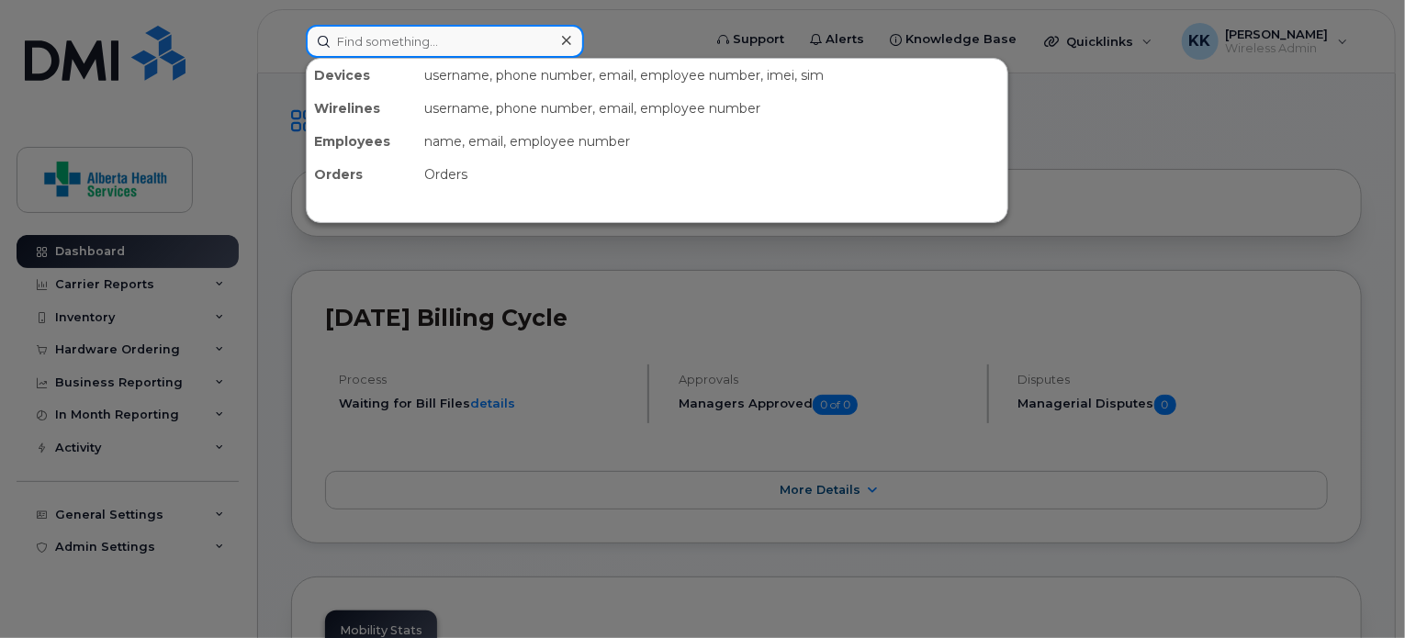
paste input "[PERSON_NAME]"
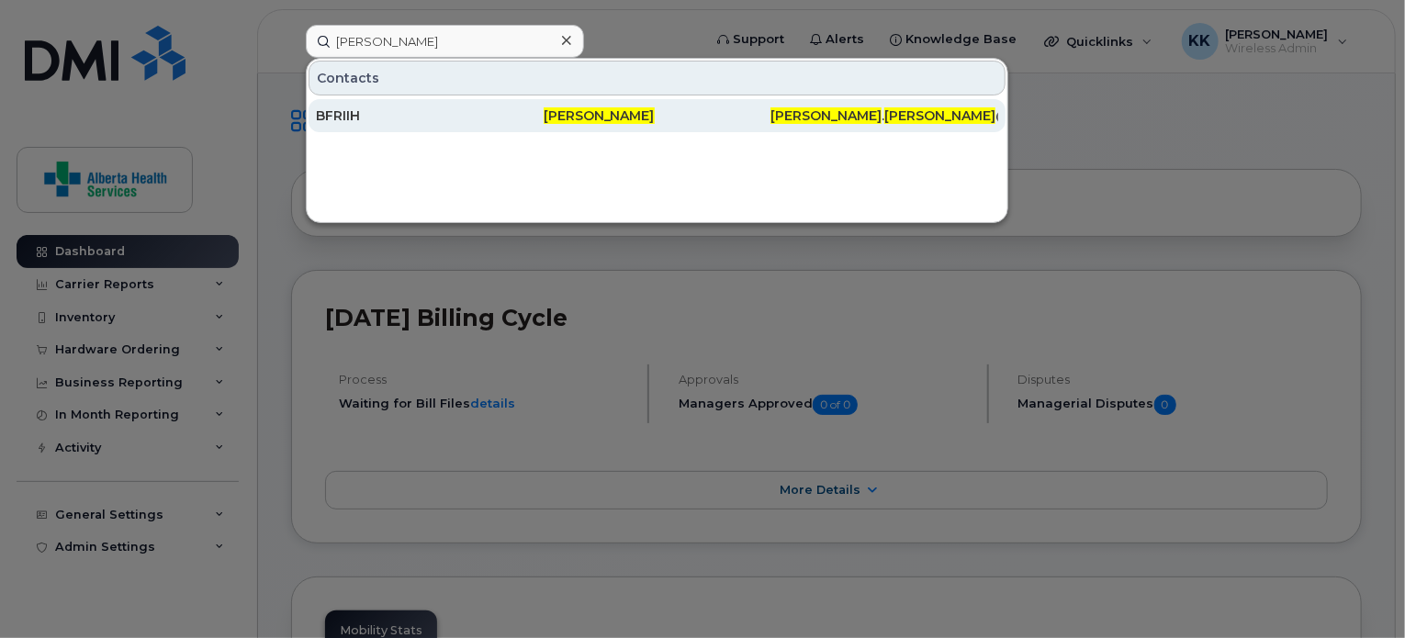
click at [453, 111] on div "BFRIIH" at bounding box center [430, 116] width 228 height 18
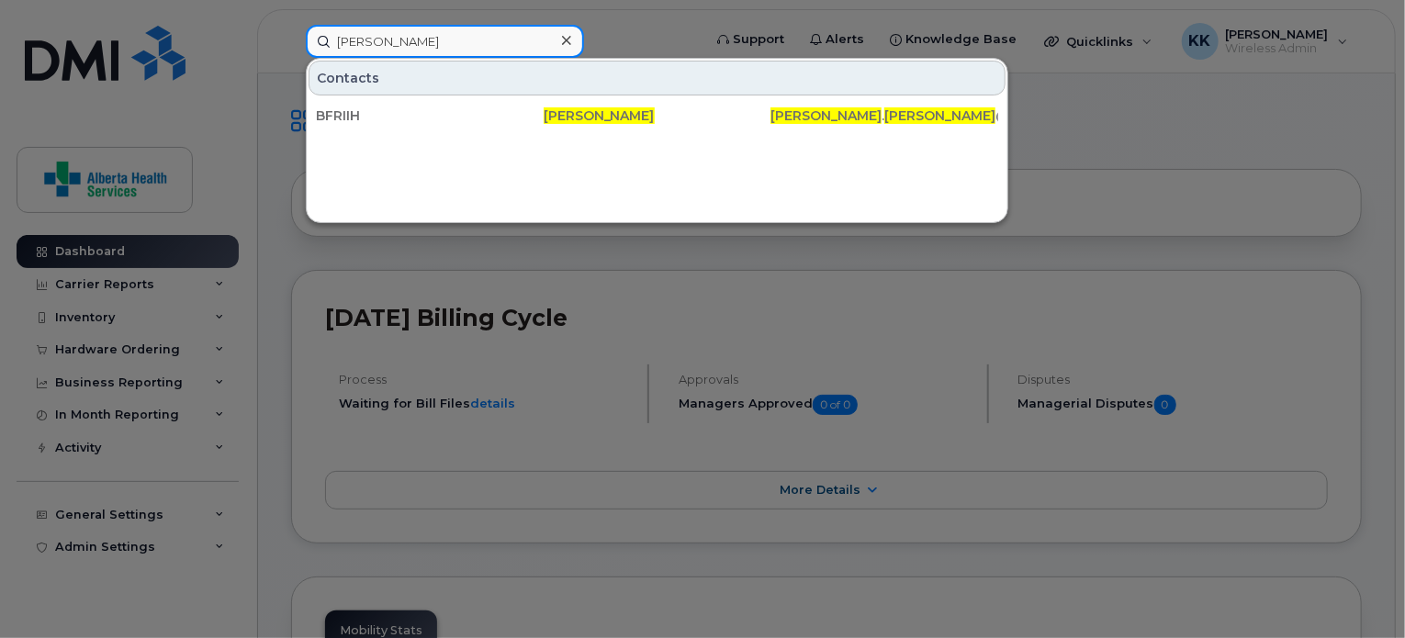
drag, startPoint x: 454, startPoint y: 41, endPoint x: 233, endPoint y: 28, distance: 220.8
click at [291, 28] on div "[PERSON_NAME] Contacts BFRIIH [PERSON_NAME] [PERSON_NAME] . [PERSON_NAME] @[DOM…" at bounding box center [497, 41] width 413 height 33
paste input "[PHONE_NUMBER]"
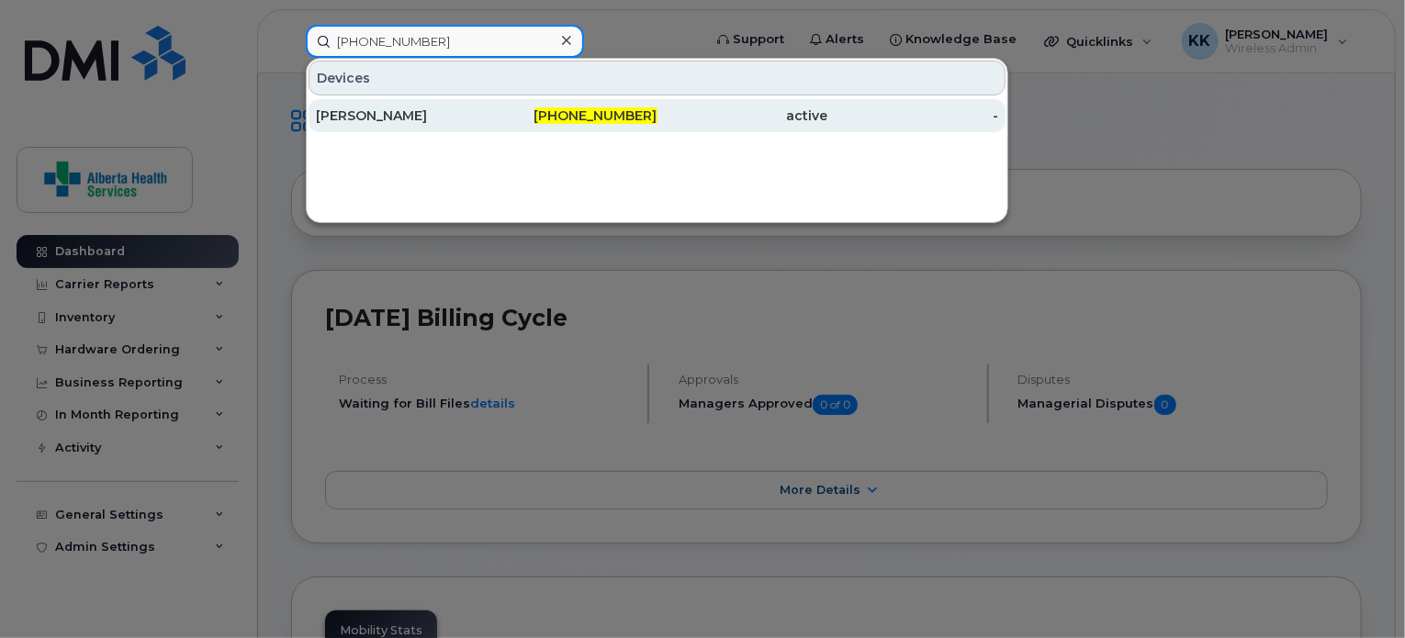
type input "[PHONE_NUMBER]"
click at [464, 118] on div "[PERSON_NAME]" at bounding box center [401, 116] width 171 height 18
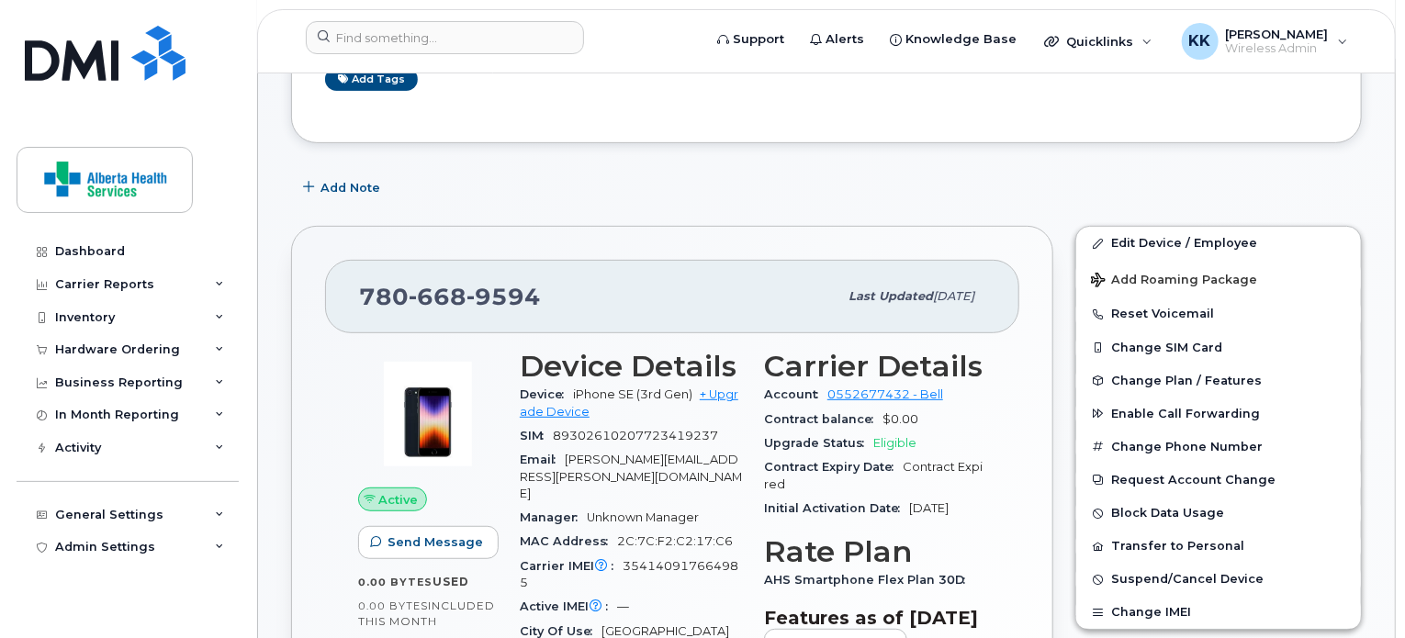
scroll to position [276, 0]
drag, startPoint x: 571, startPoint y: 392, endPoint x: 692, endPoint y: 400, distance: 120.6
click at [692, 400] on div "Device iPhone SE (3rd Gen) + Upgrade Device" at bounding box center [631, 403] width 222 height 41
copy span "iPhone SE (3rd Gen)"
click at [423, 300] on span "668" at bounding box center [438, 297] width 58 height 28
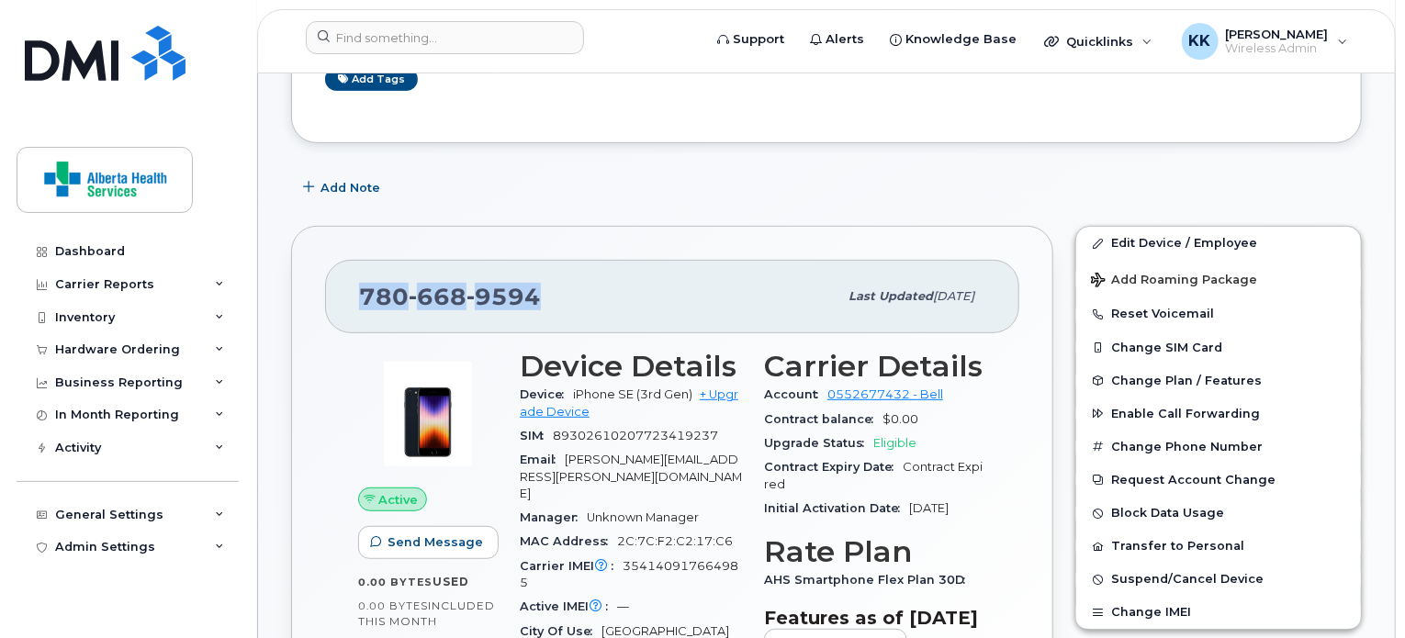
click at [423, 300] on span "668" at bounding box center [438, 297] width 58 height 28
copy span "780 668 9594"
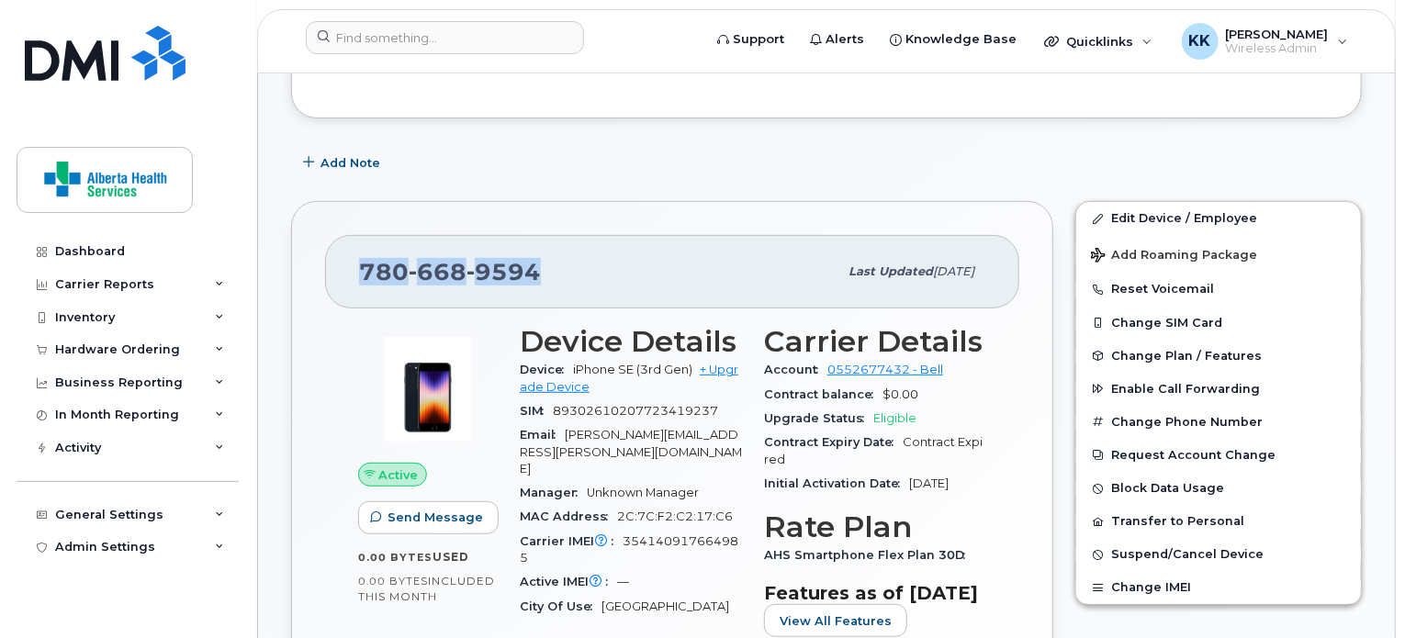
scroll to position [298, 0]
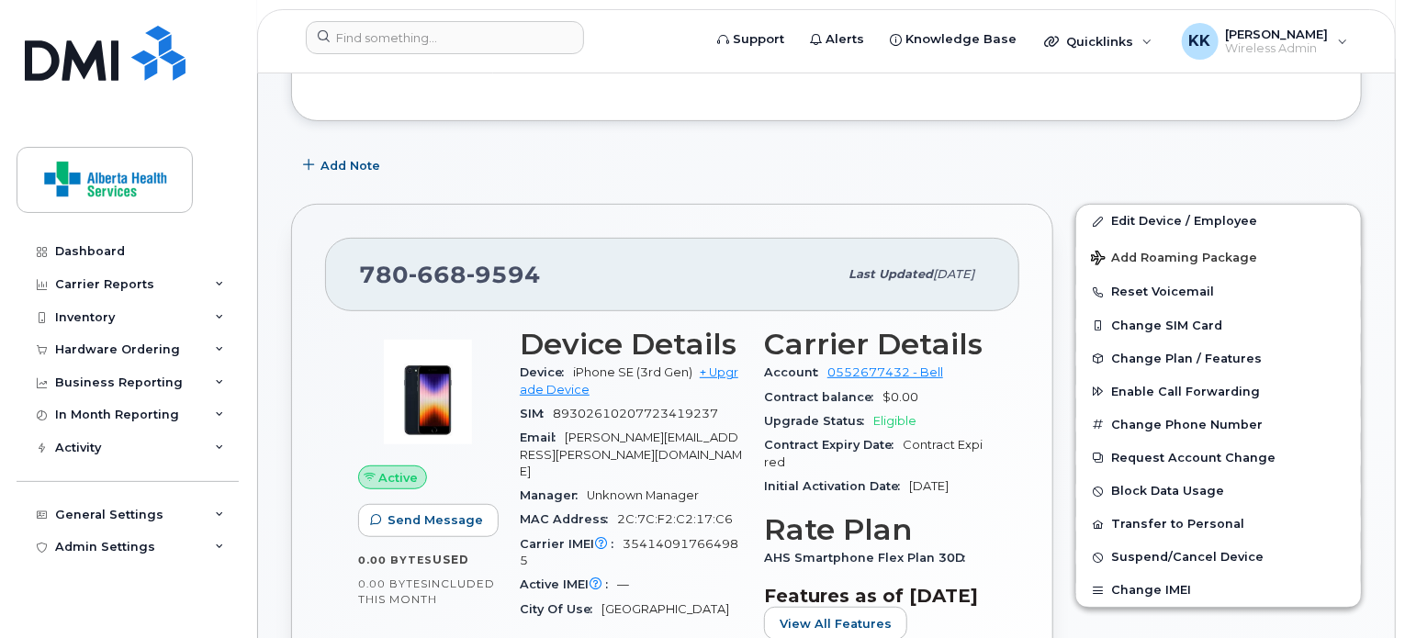
click at [664, 179] on div "Add Note" at bounding box center [826, 165] width 1071 height 33
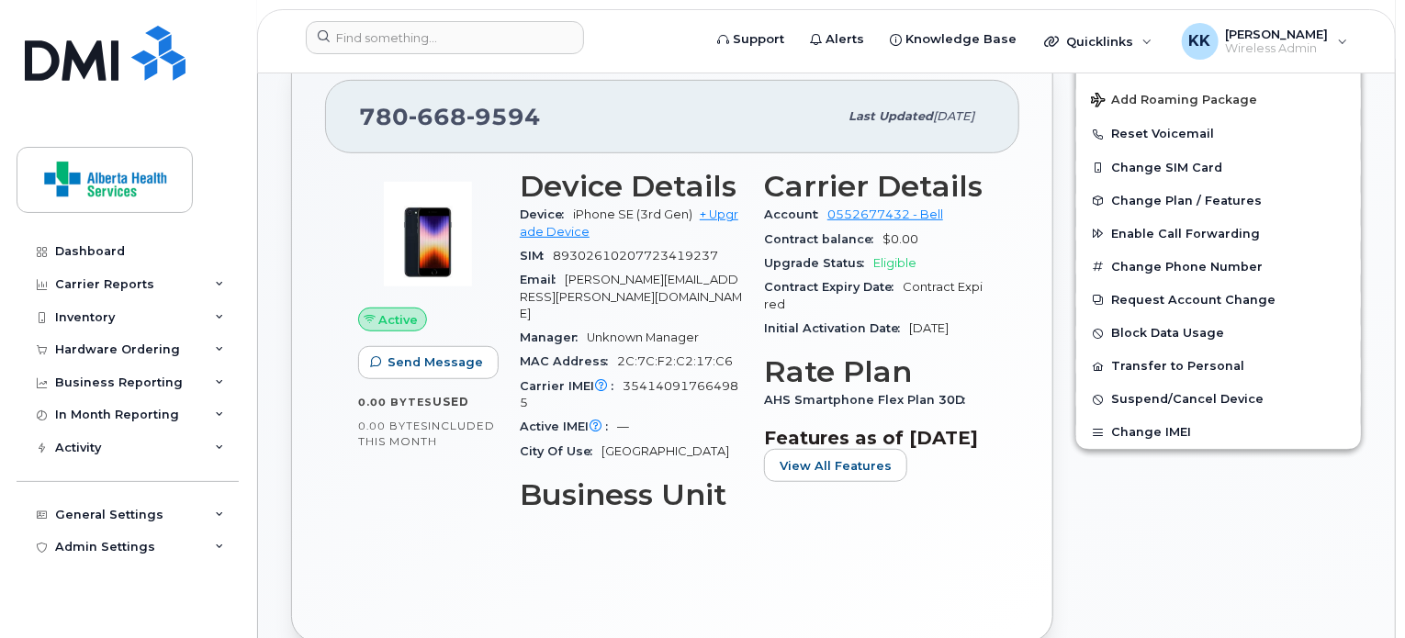
scroll to position [456, 0]
drag, startPoint x: 615, startPoint y: 299, endPoint x: 567, endPoint y: 282, distance: 50.9
click at [567, 282] on div "Email Sharon.Stewart@albertahealthservices.ca" at bounding box center [631, 297] width 222 height 58
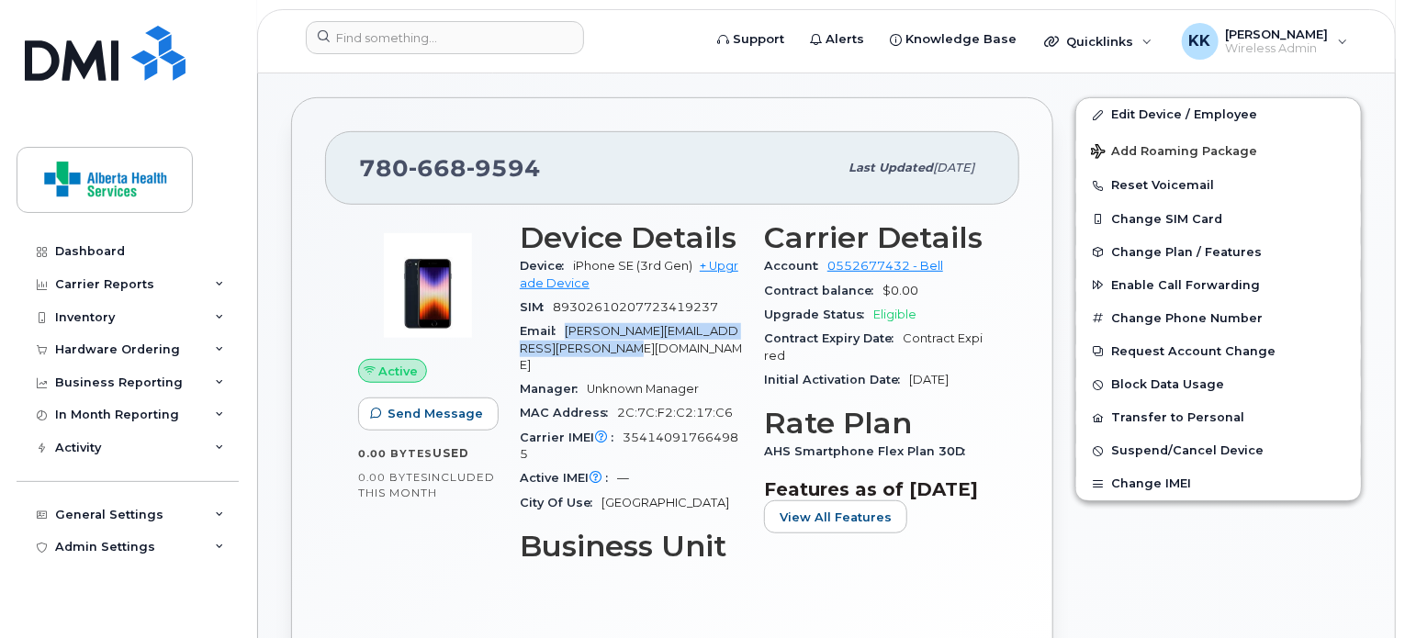
scroll to position [0, 0]
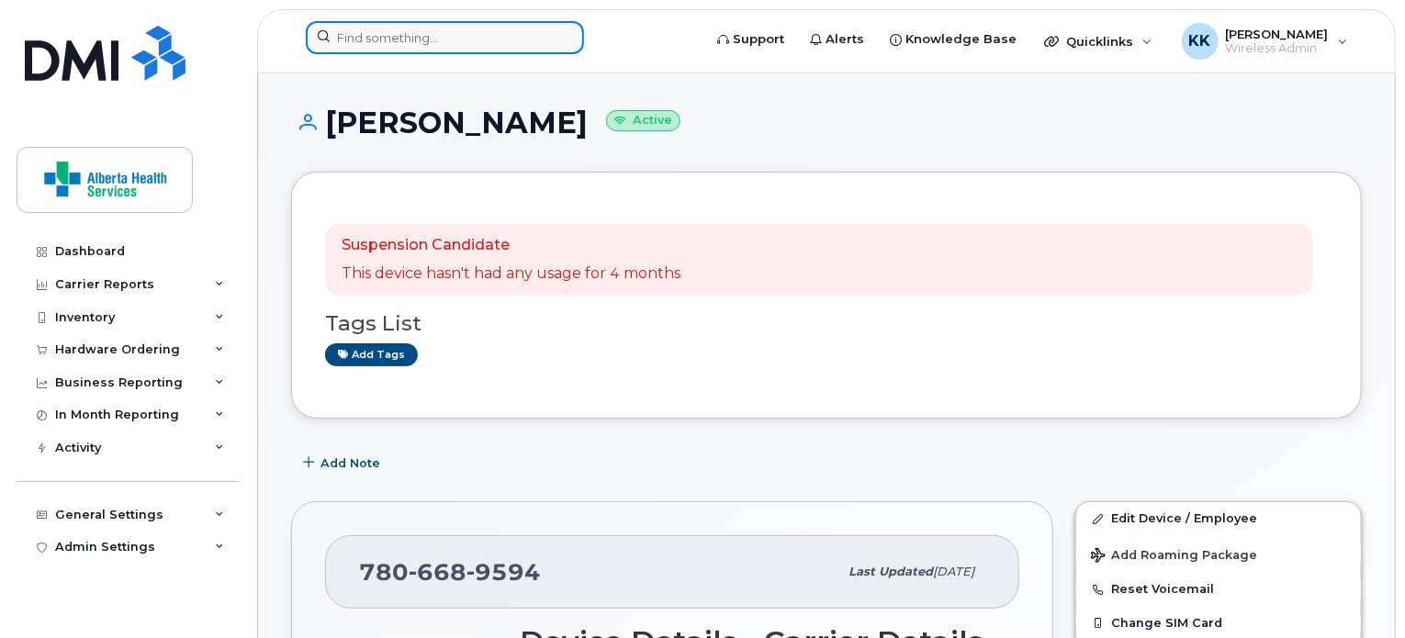
click at [445, 31] on input at bounding box center [445, 37] width 278 height 33
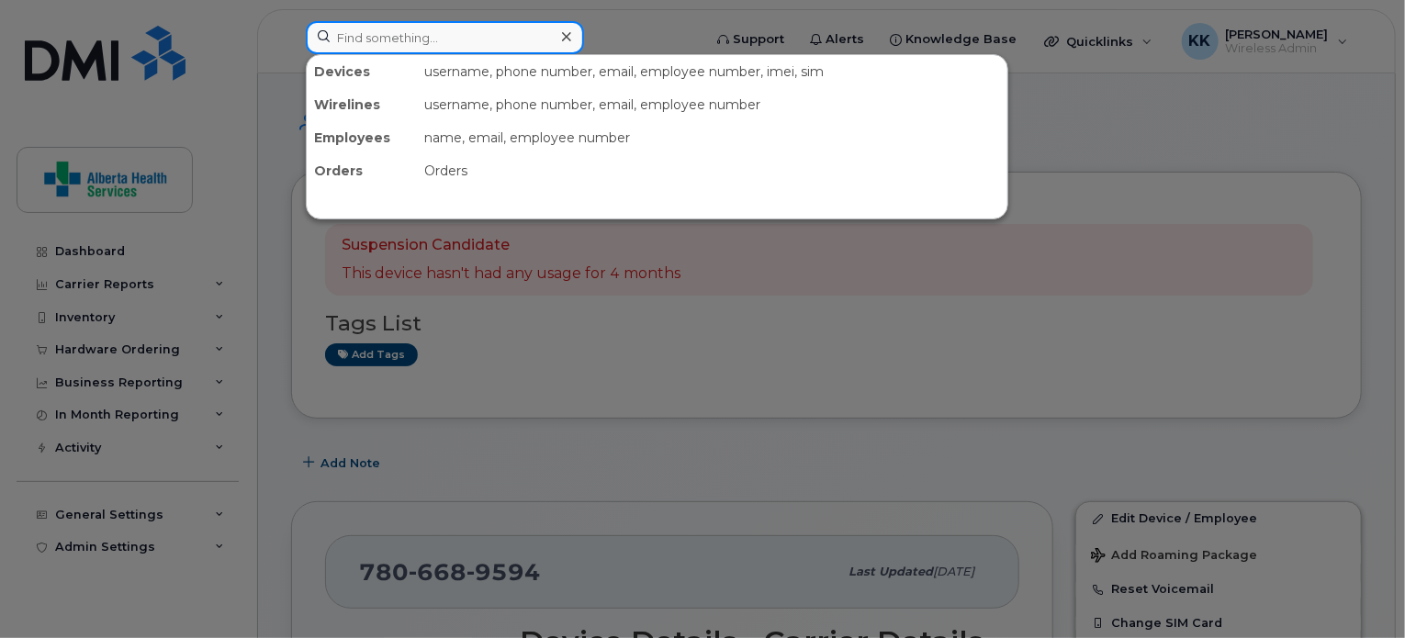
paste input "403-943-3861"
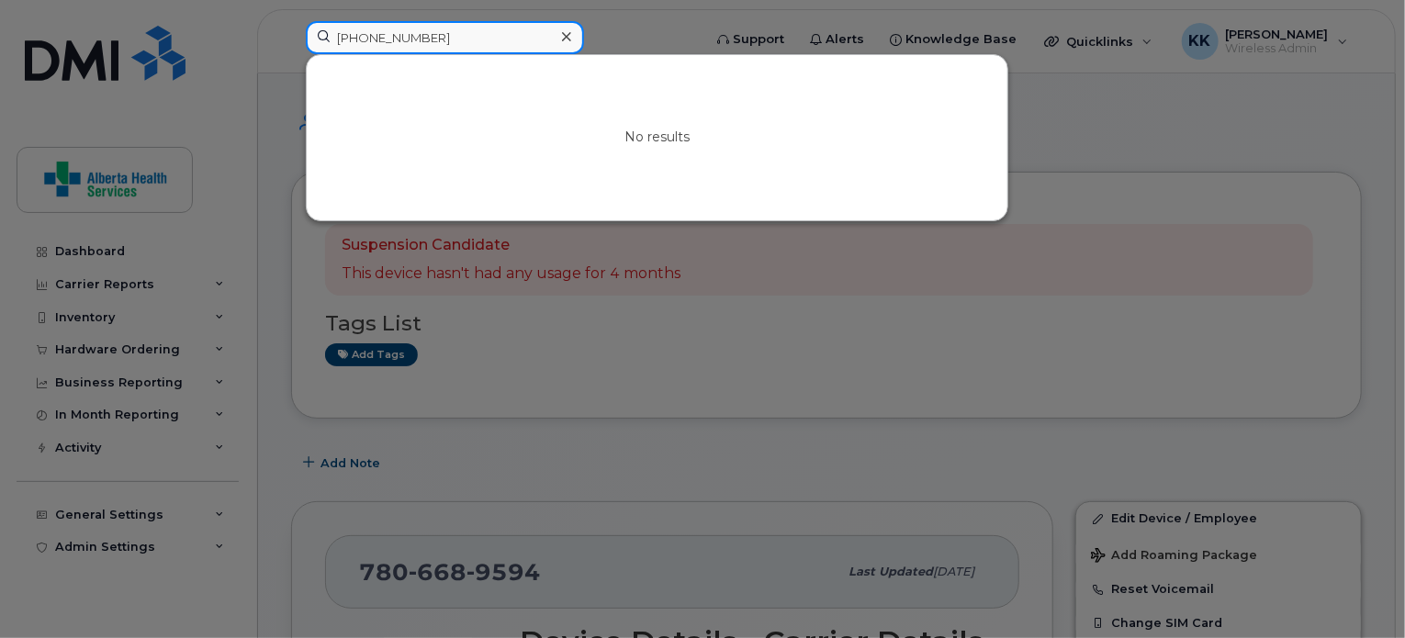
click at [397, 36] on input "403-943-3861" at bounding box center [445, 37] width 278 height 33
click at [434, 38] on input "4039433861" at bounding box center [445, 37] width 278 height 33
drag, startPoint x: 430, startPoint y: 33, endPoint x: 290, endPoint y: 10, distance: 141.5
click at [291, 21] on div "4039433861 No results" at bounding box center [497, 41] width 413 height 40
paste input "7802035086"
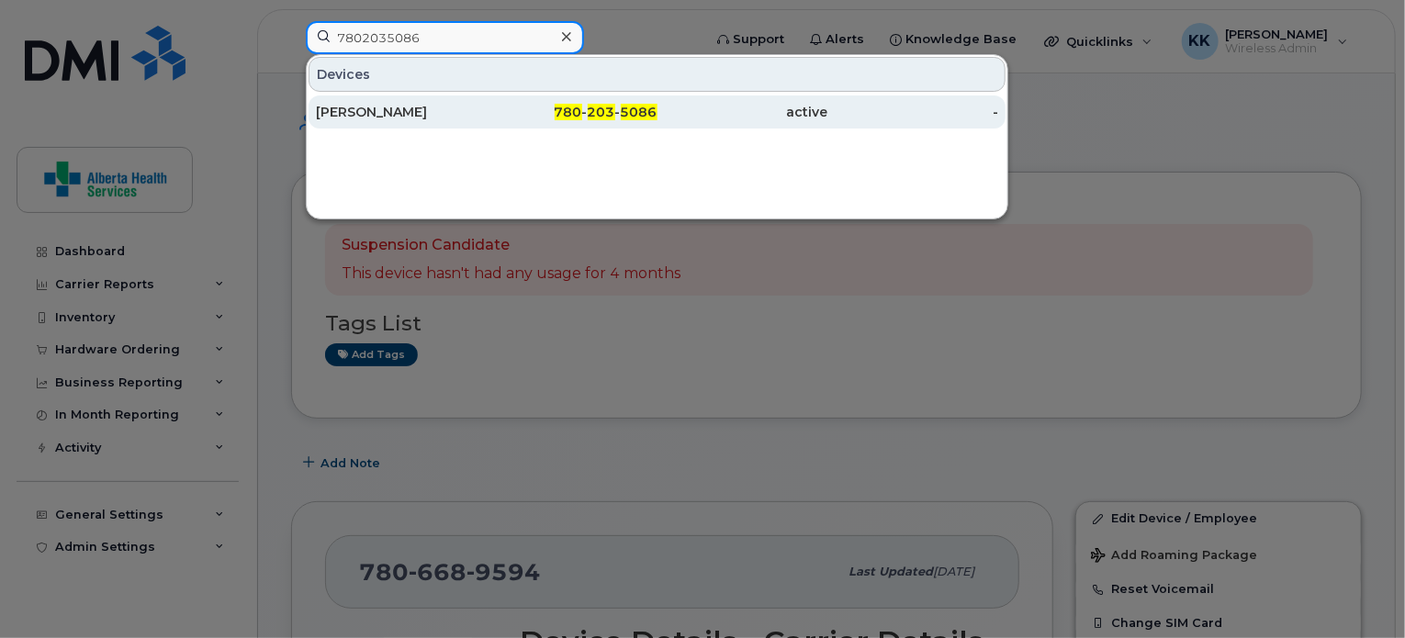
type input "7802035086"
click at [427, 118] on div "[PERSON_NAME]" at bounding box center [401, 112] width 171 height 18
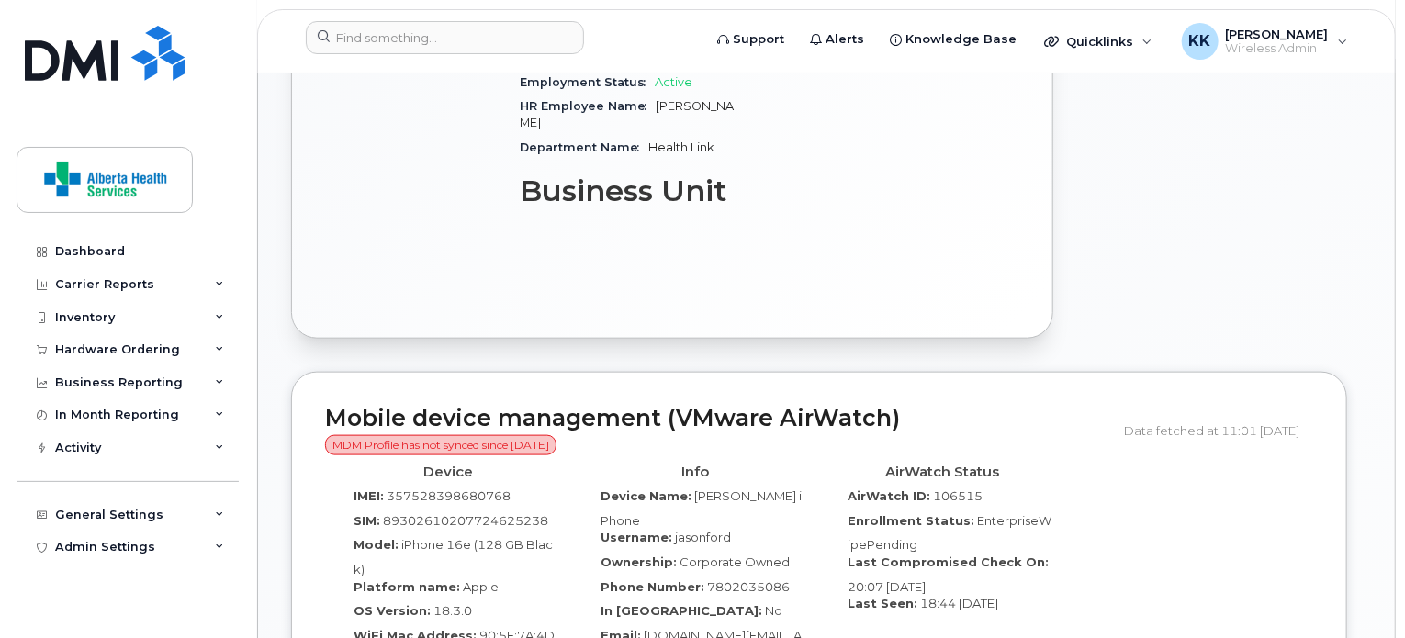
scroll to position [907, 0]
